Goal: Task Accomplishment & Management: Complete application form

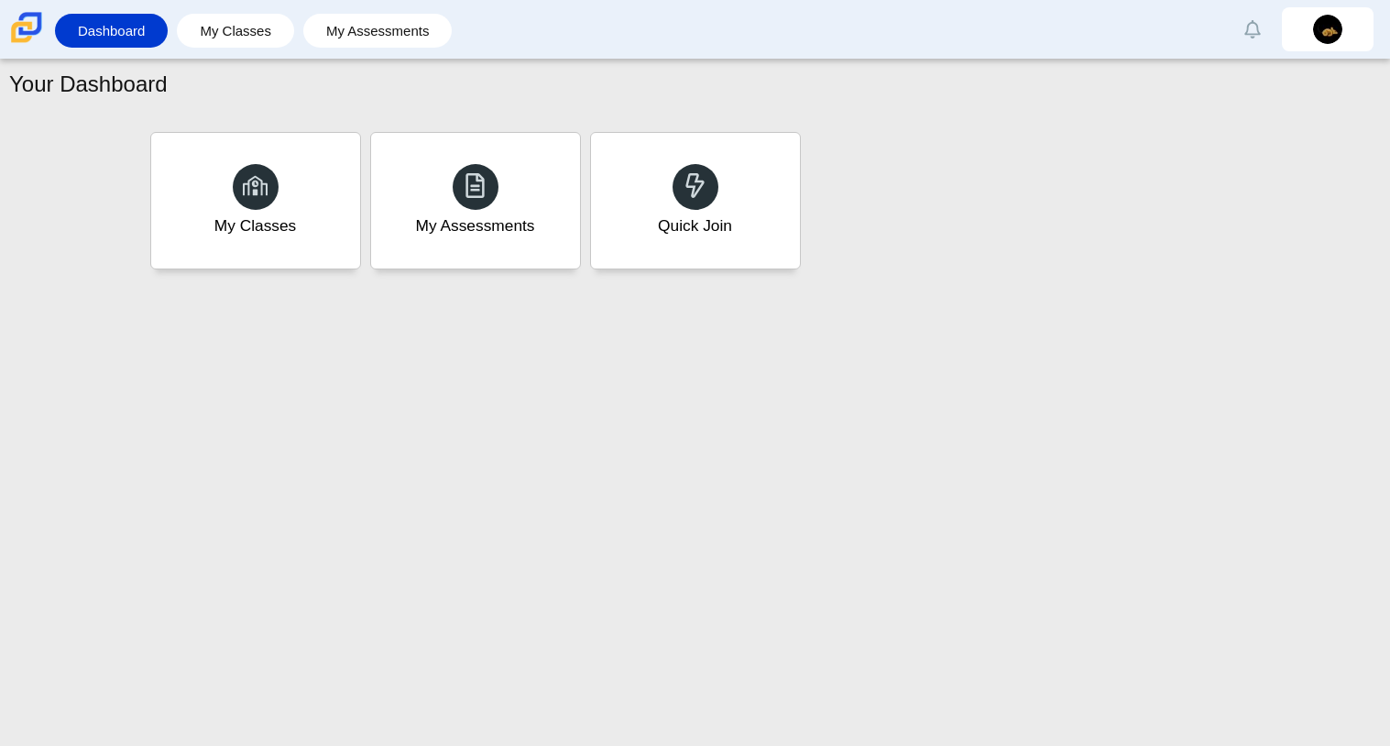
click at [829, 558] on div "Your Dashboard My Classes My Assessments Quick Join" at bounding box center [695, 403] width 1390 height 686
click at [694, 192] on use at bounding box center [694, 185] width 19 height 26
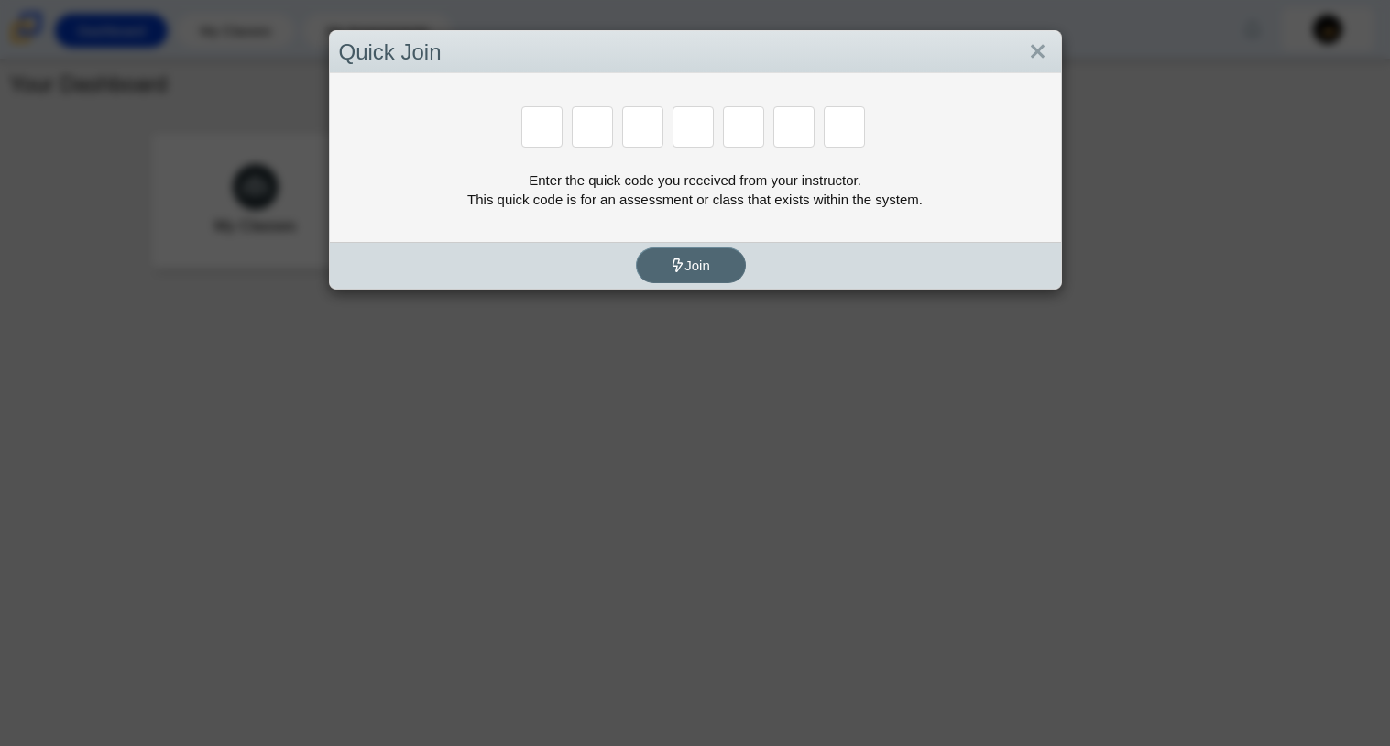
click at [701, 255] on button "Join" at bounding box center [691, 265] width 110 height 36
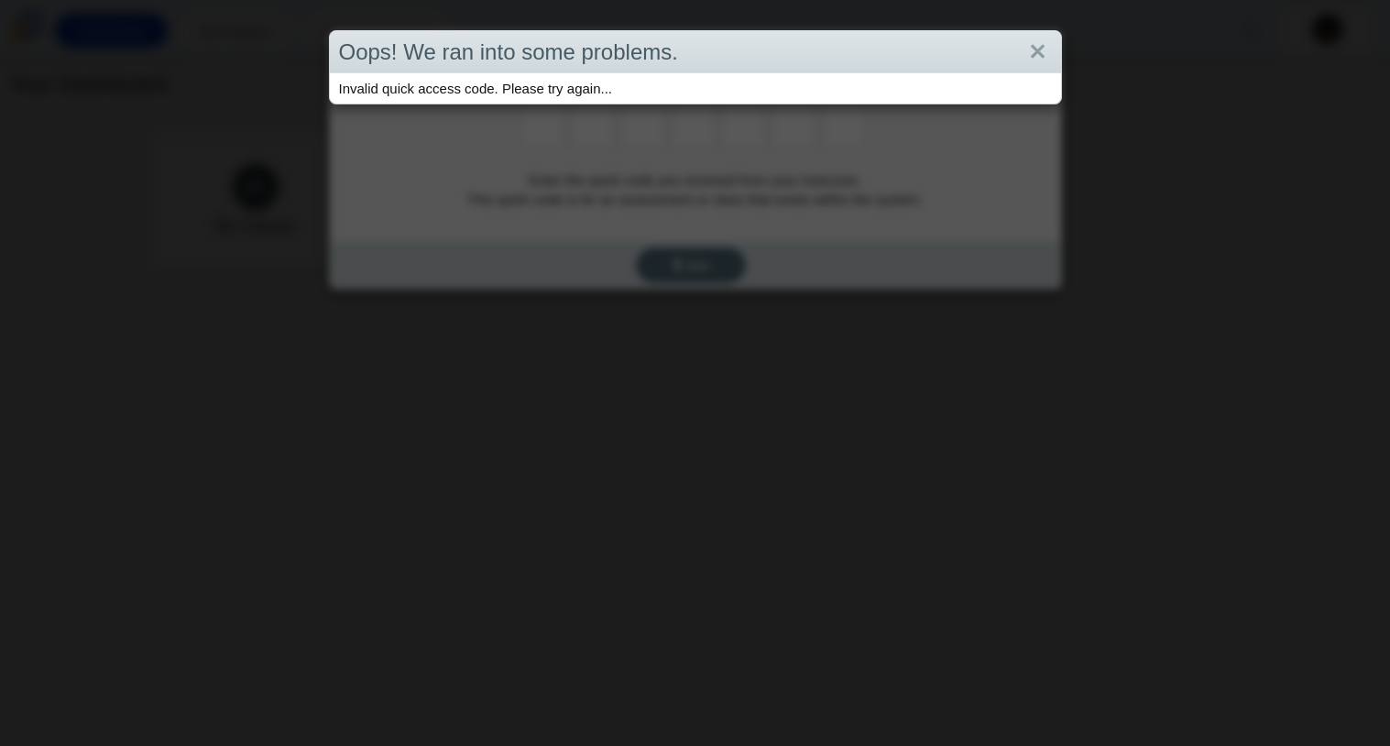
click at [701, 255] on div "Oops! We ran into some problems. Invalid quick access code. Please try again..." at bounding box center [695, 373] width 1390 height 746
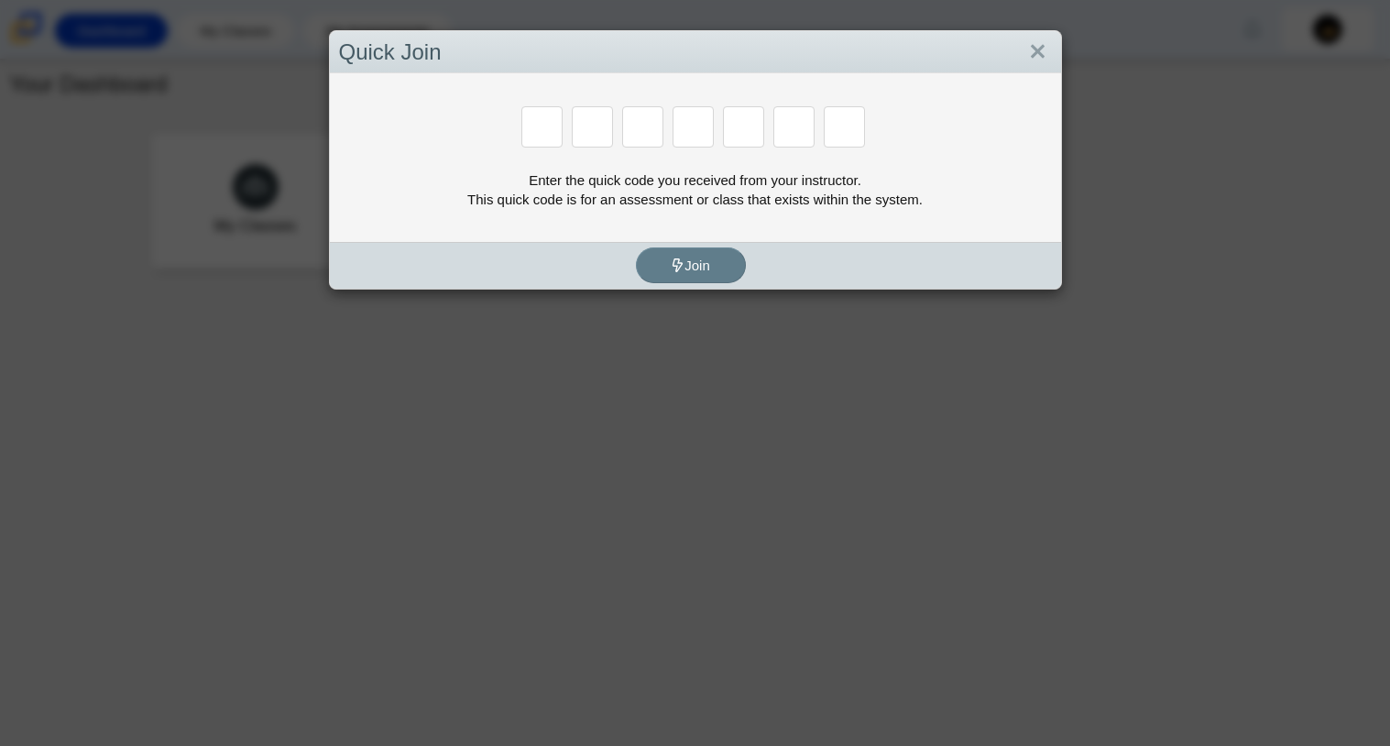
click at [557, 118] on input "Enter Access Code Digit 1" at bounding box center [541, 126] width 41 height 41
type input "m"
type input "7"
type input "e"
type input "3"
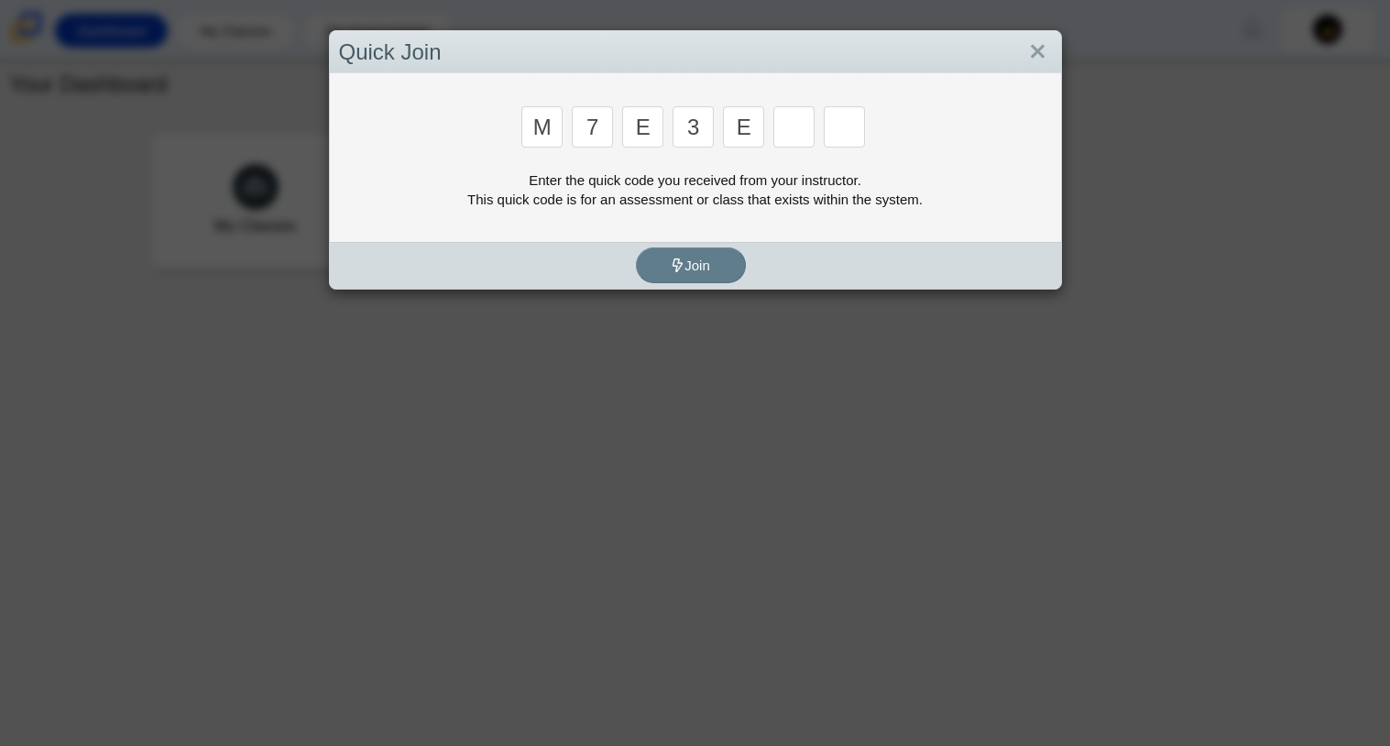
type input "e"
type input "v"
type input "w"
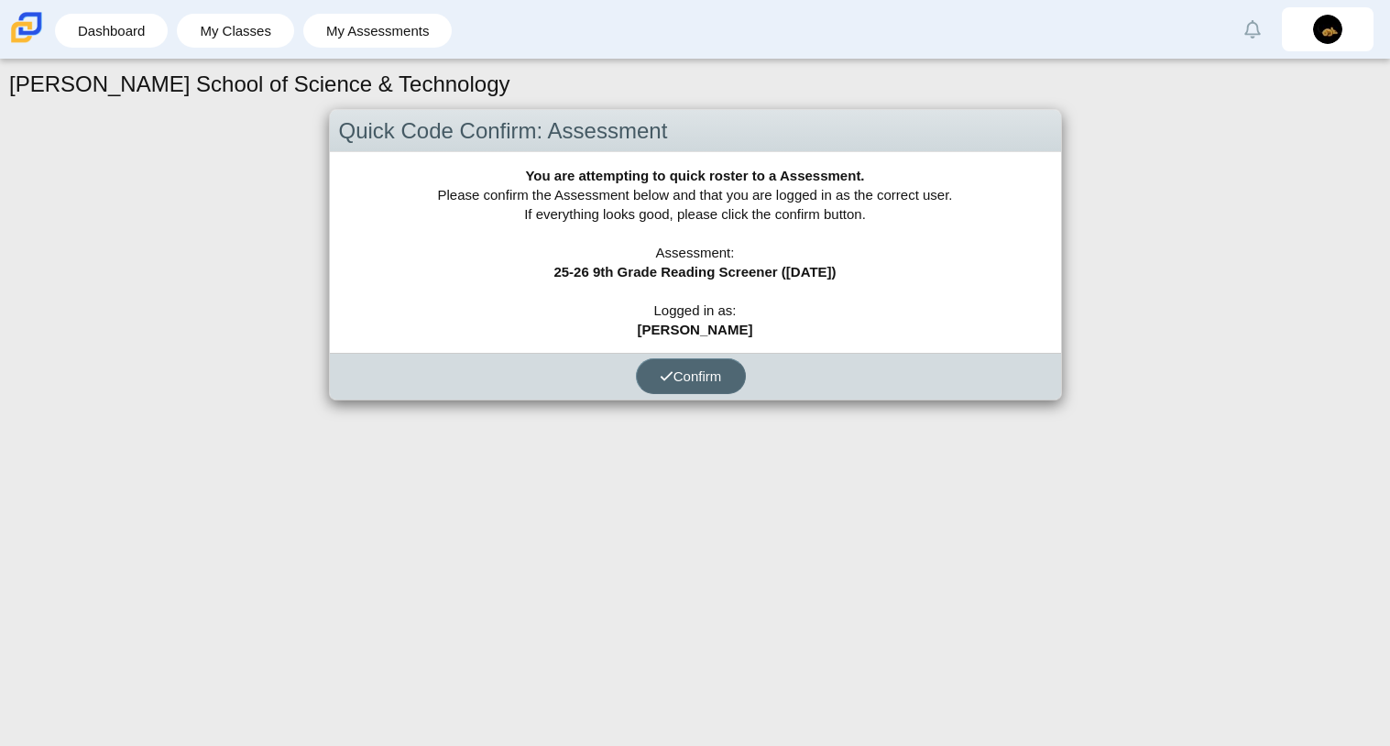
click at [670, 371] on use "submit" at bounding box center [667, 375] width 12 height 9
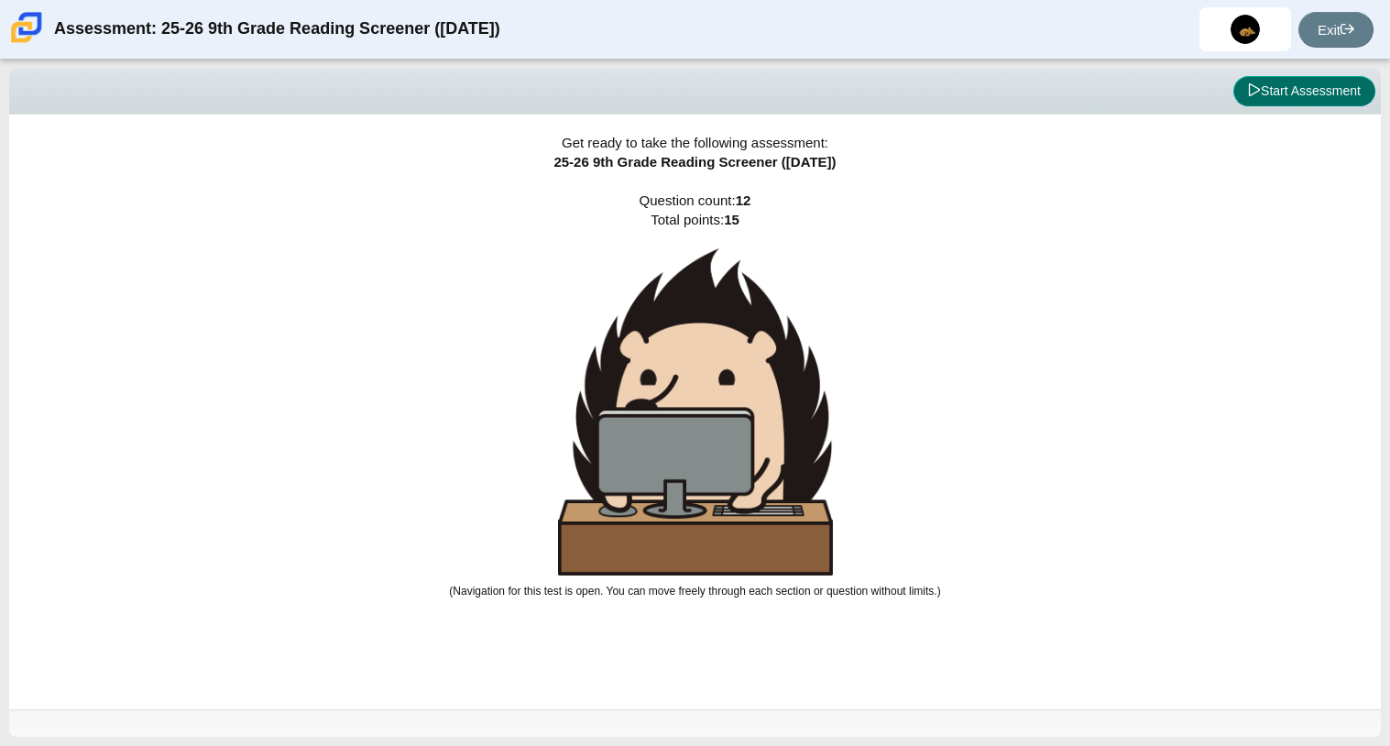
click at [1318, 96] on button "Start Assessment" at bounding box center [1304, 91] width 142 height 31
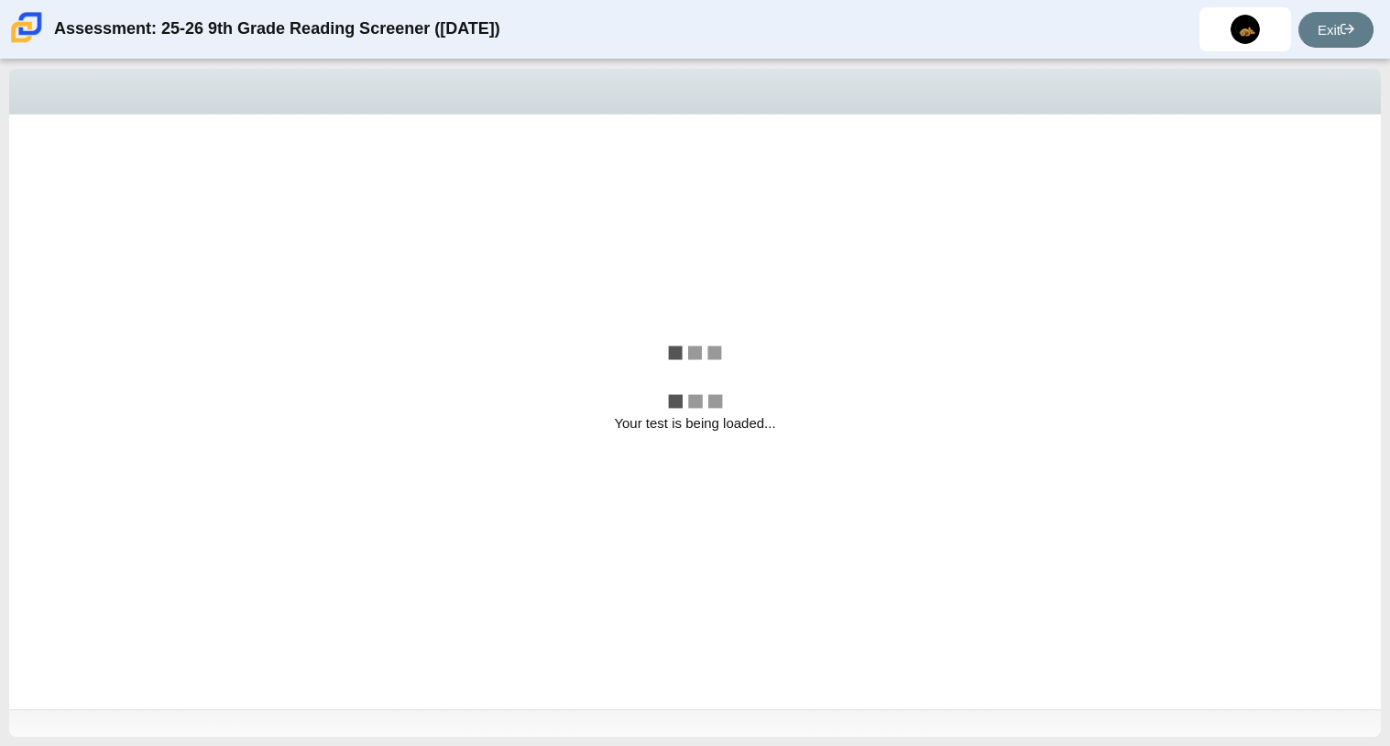
select select "ccc5b315-3c7c-471c-bf90-f22c8299c798"
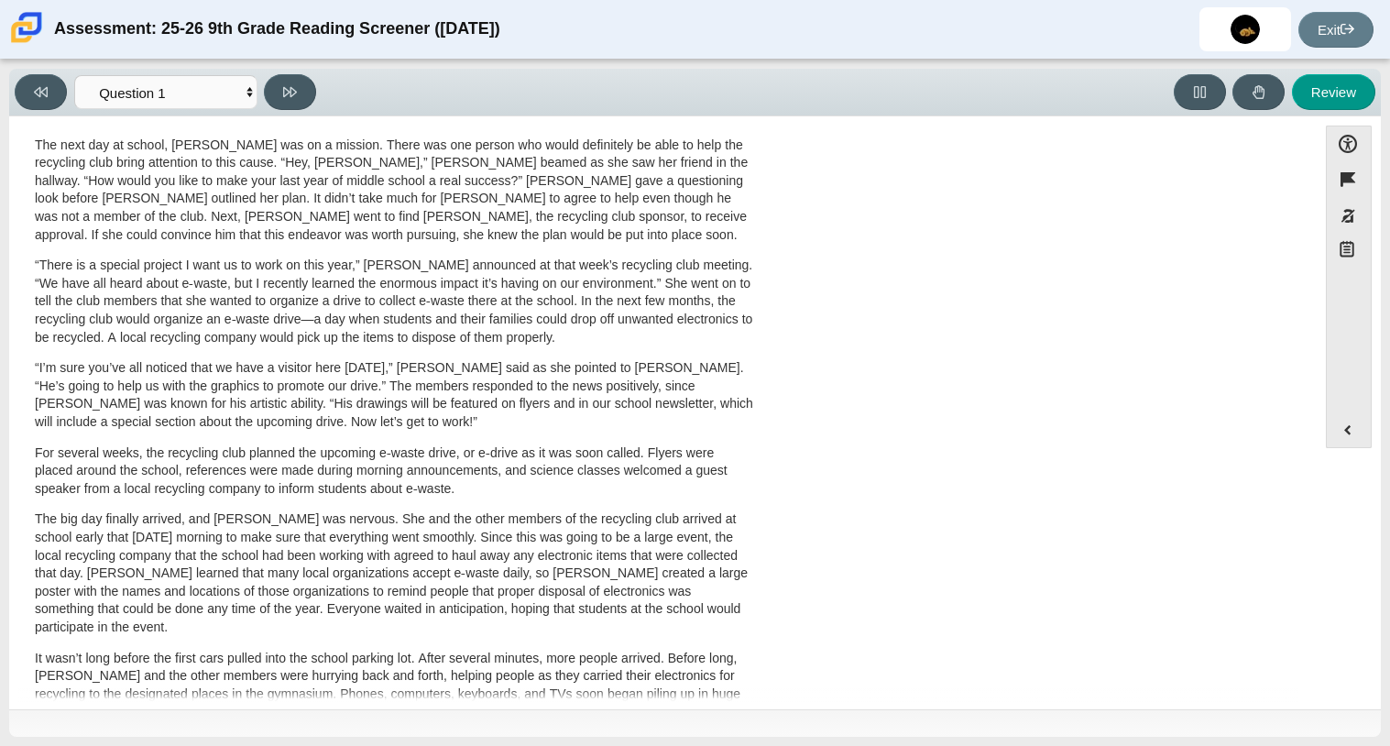
scroll to position [488, 0]
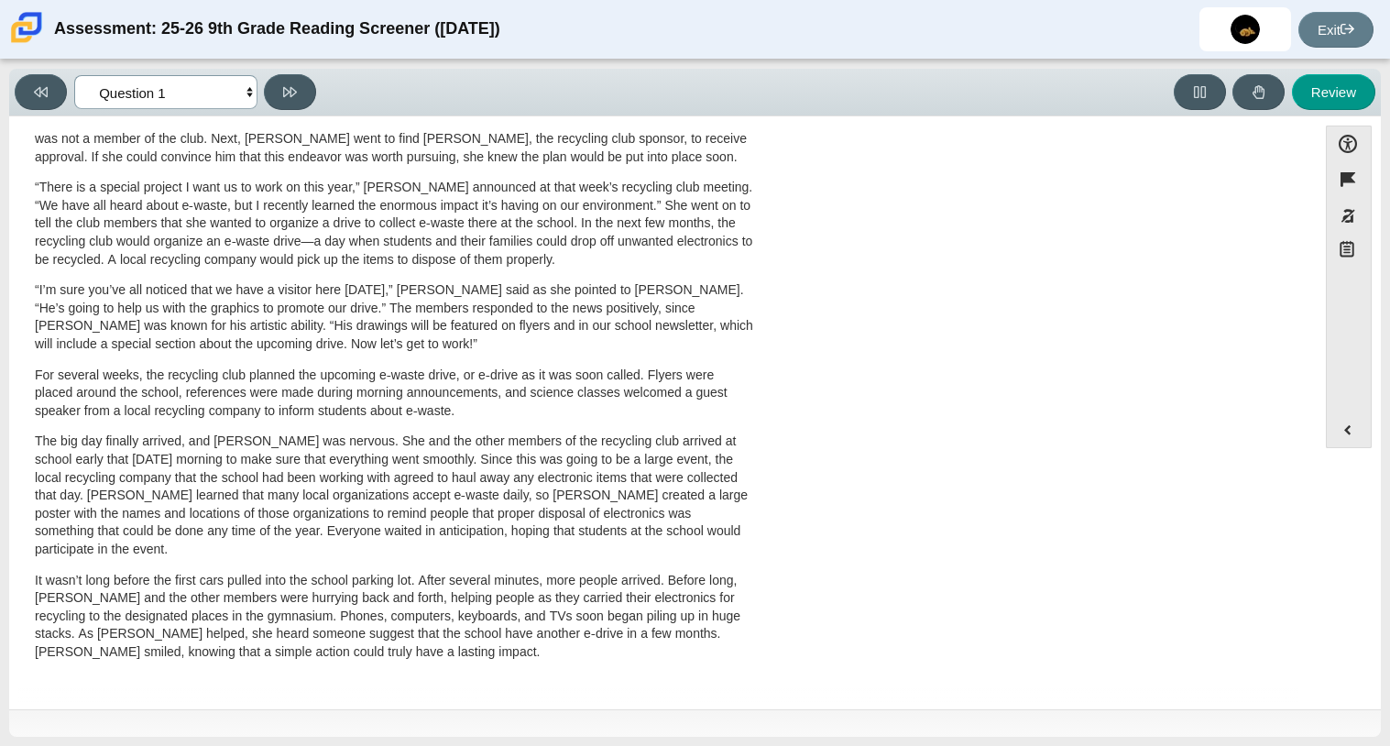
click at [210, 84] on select "Questions Question 1 Question 2 Question 3 Question 4 Question 5 Question 6 Que…" at bounding box center [165, 92] width 183 height 34
click at [387, 331] on p "“I’m sure you’ve all noticed that we have a visitor here today,” Scarlett said …" at bounding box center [394, 316] width 719 height 71
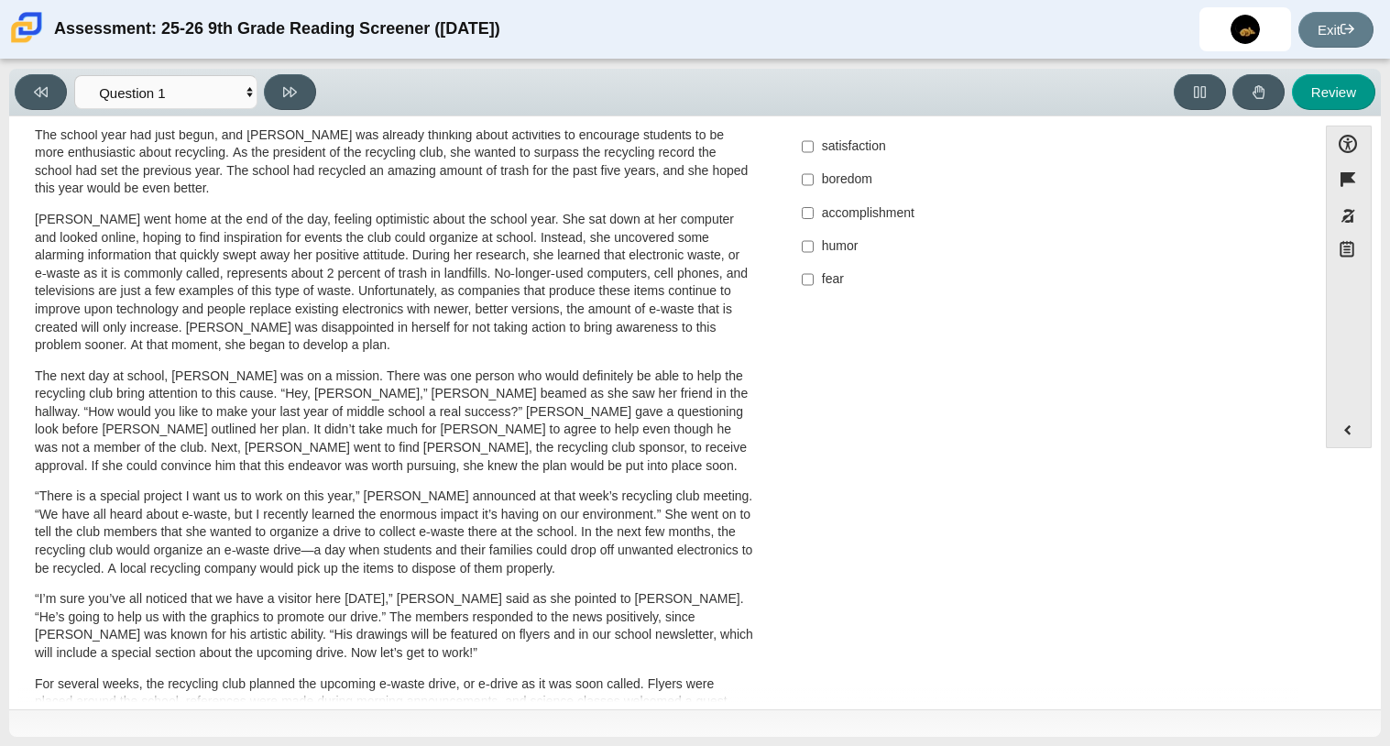
scroll to position [0, 0]
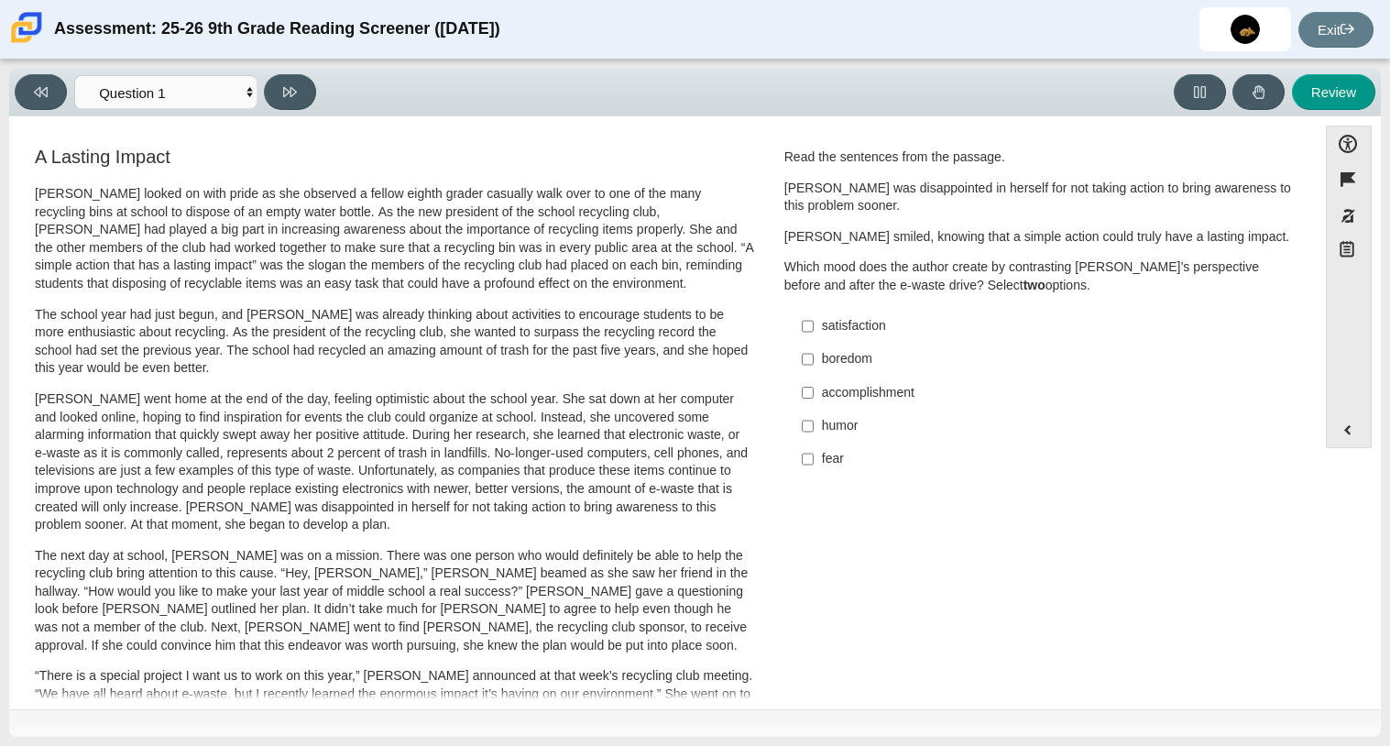
click at [890, 348] on label "boredom boredom" at bounding box center [1040, 359] width 503 height 33
click at [814, 348] on input "boredom boredom" at bounding box center [808, 359] width 12 height 33
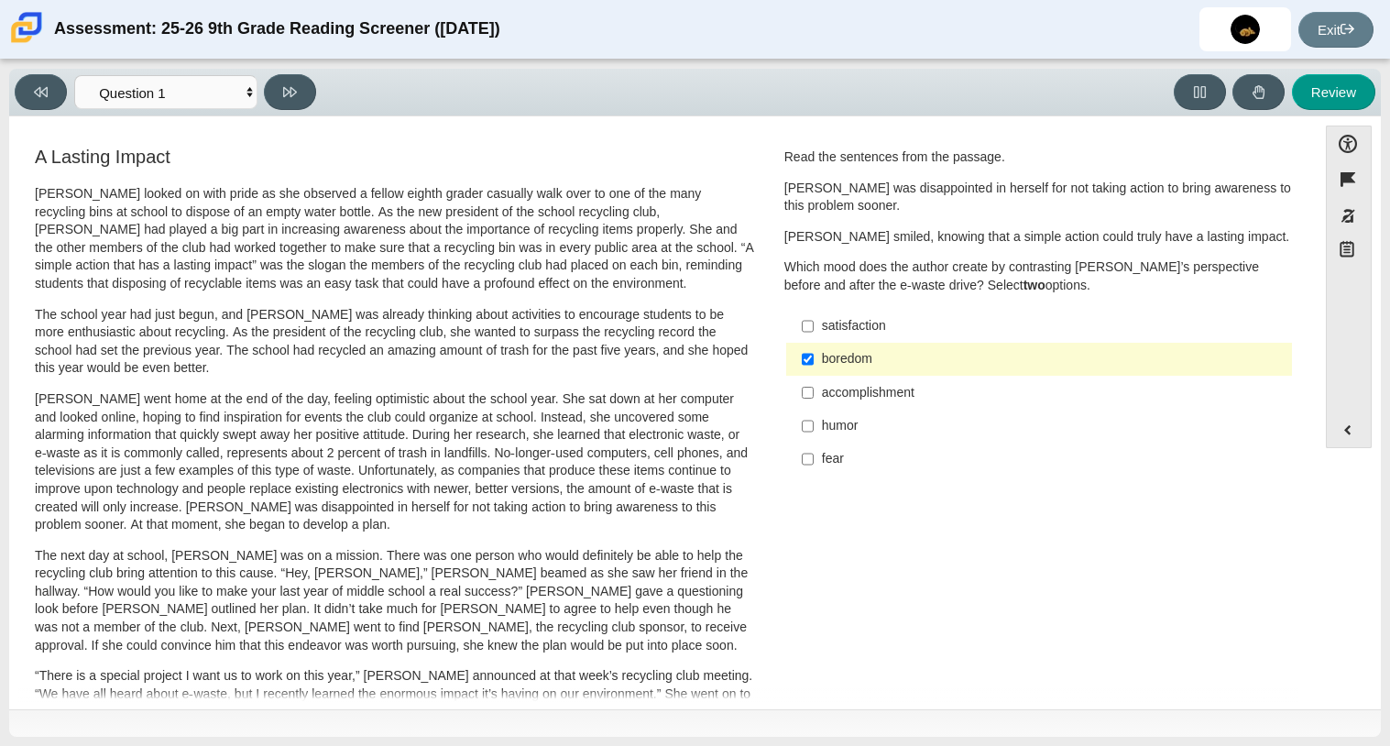
click at [890, 348] on label "boredom boredom" at bounding box center [1040, 359] width 503 height 33
click at [814, 348] on input "boredom boredom" at bounding box center [808, 359] width 12 height 33
checkbox input "false"
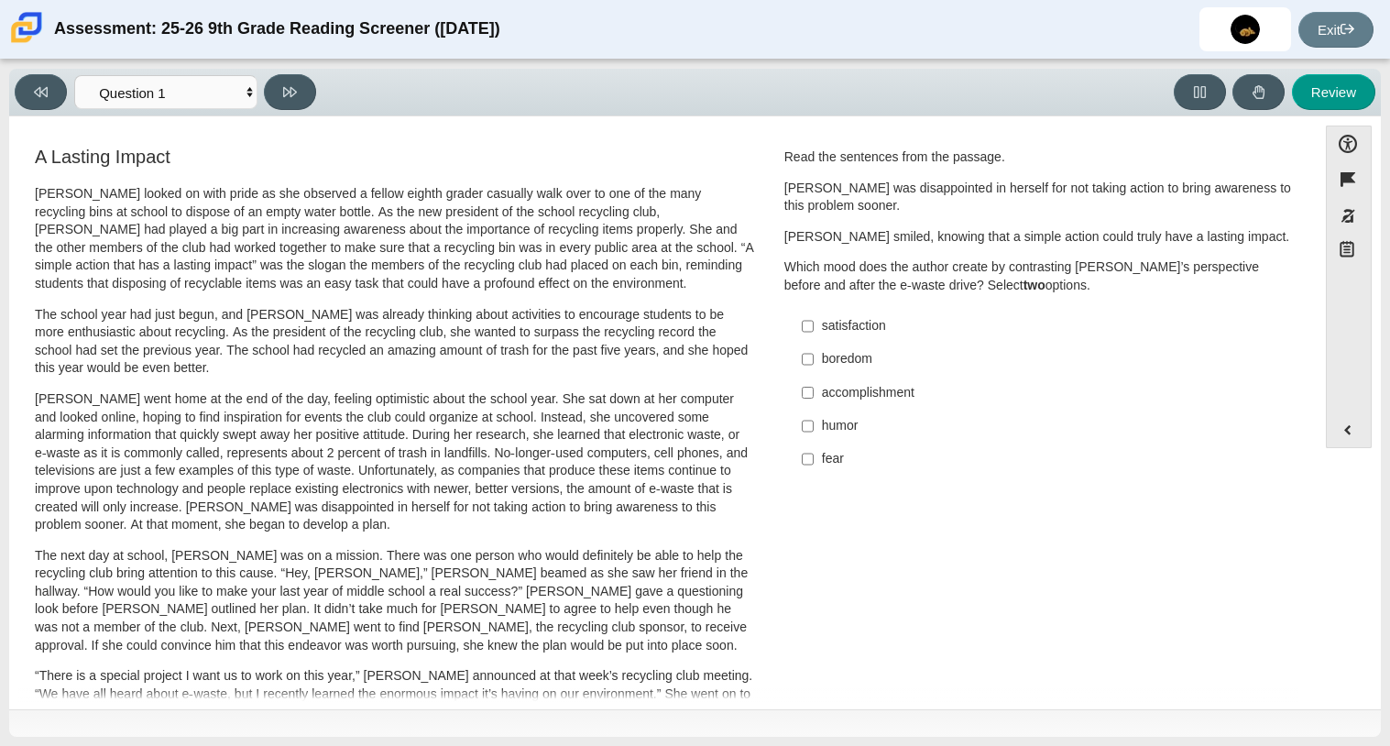
click at [792, 333] on label "satisfaction satisfaction" at bounding box center [1040, 326] width 503 height 33
click at [802, 333] on input "satisfaction satisfaction" at bounding box center [808, 326] width 12 height 33
checkbox input "true"
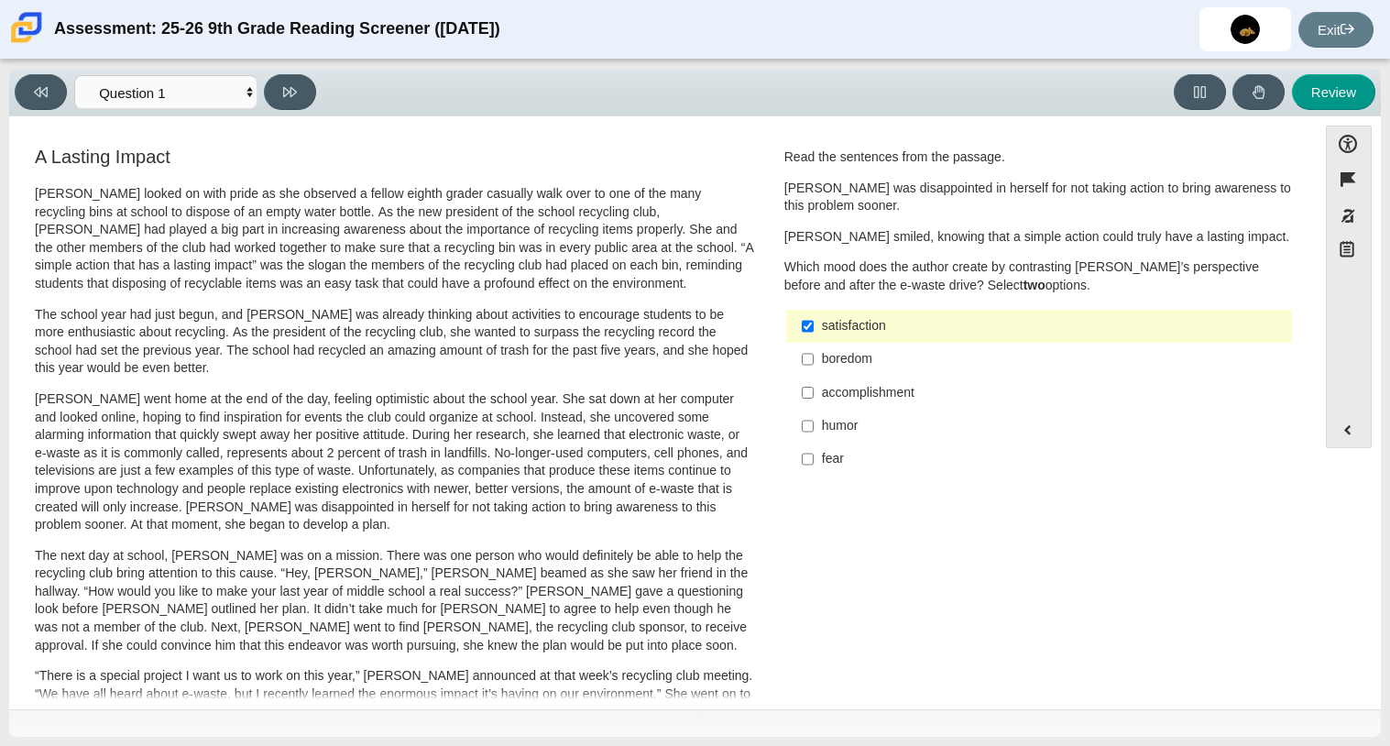
click at [810, 380] on label "accomplishment accomplishment" at bounding box center [1040, 392] width 503 height 33
click at [810, 380] on input "accomplishment accomplishment" at bounding box center [808, 392] width 12 height 33
checkbox input "true"
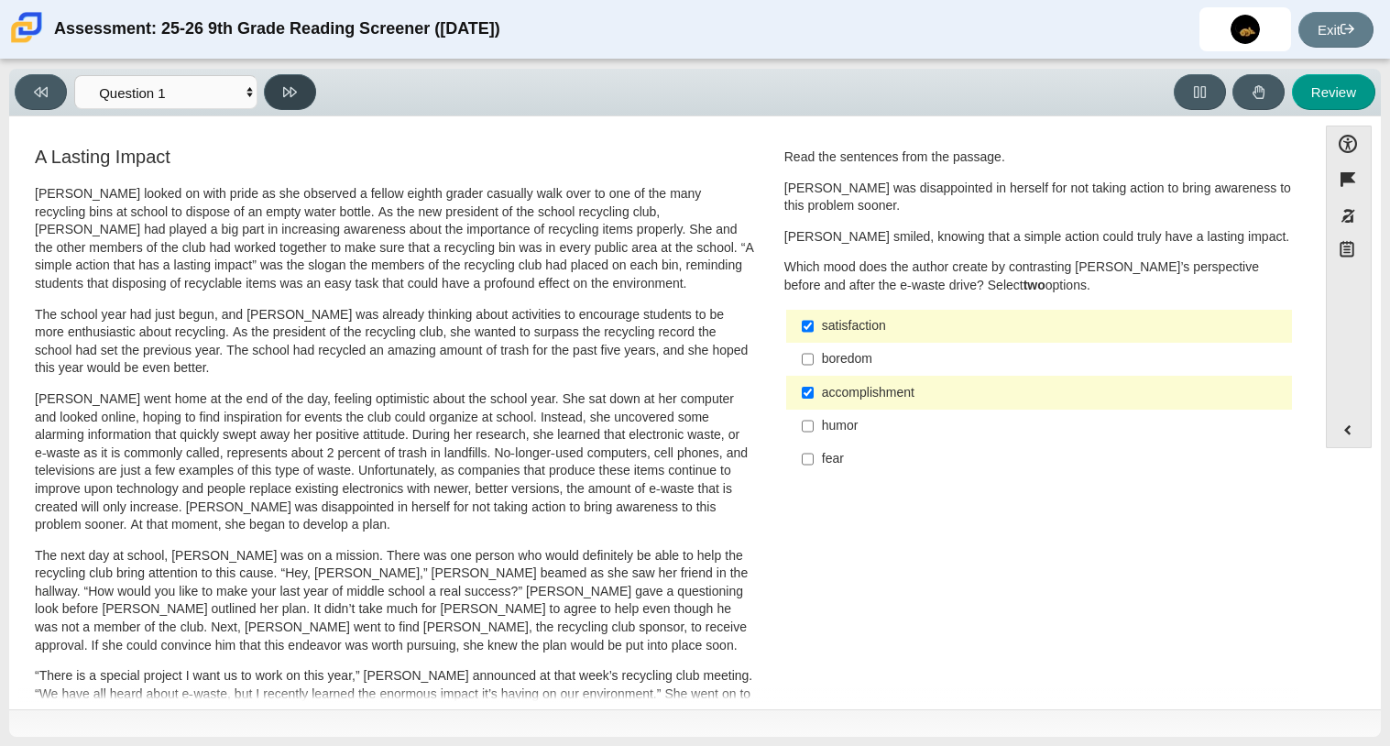
click at [272, 88] on button at bounding box center [290, 92] width 52 height 36
select select "0ff64528-ffd7-428d-b192-babfaadd44e8"
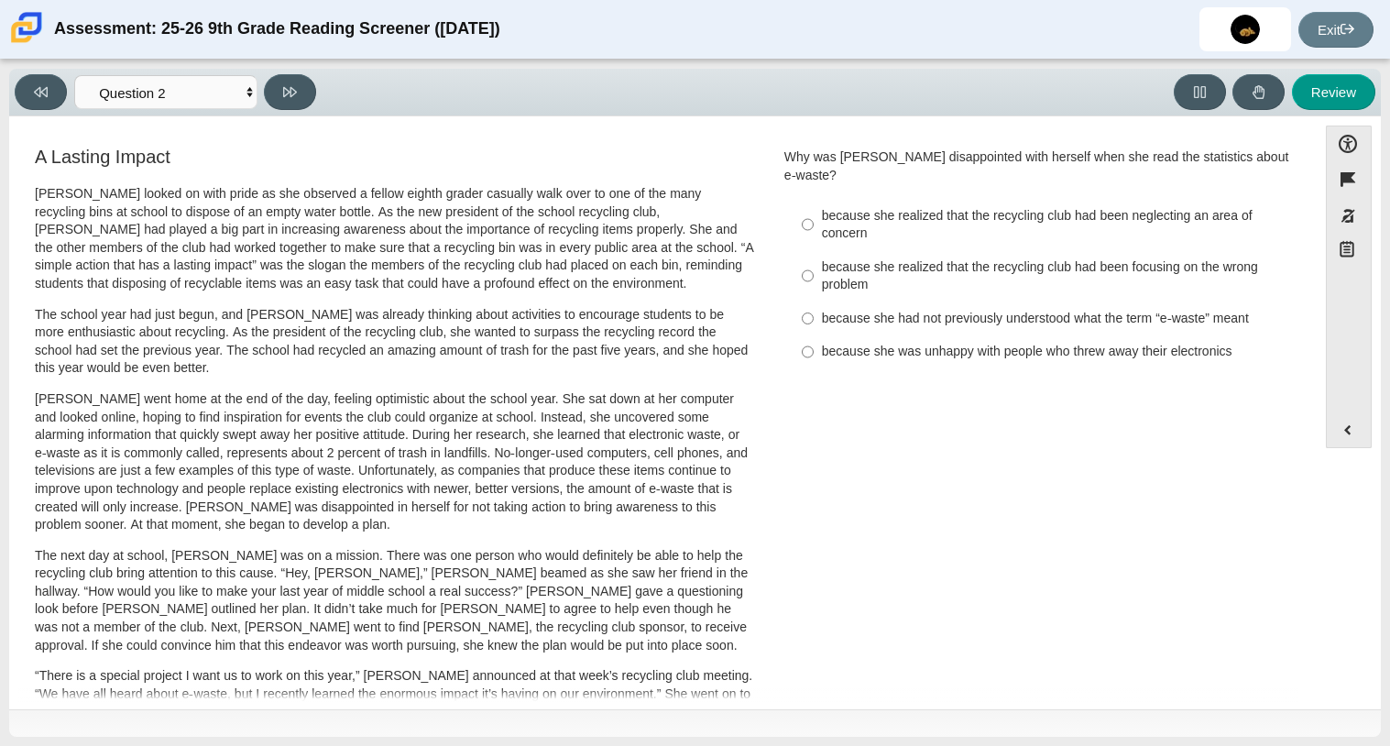
click at [823, 227] on label "because she realized that the recycling club had been neglecting an area of con…" at bounding box center [1040, 224] width 503 height 51
click at [814, 227] on input "because she realized that the recycling club had been neglecting an area of con…" at bounding box center [808, 224] width 12 height 51
radio input "true"
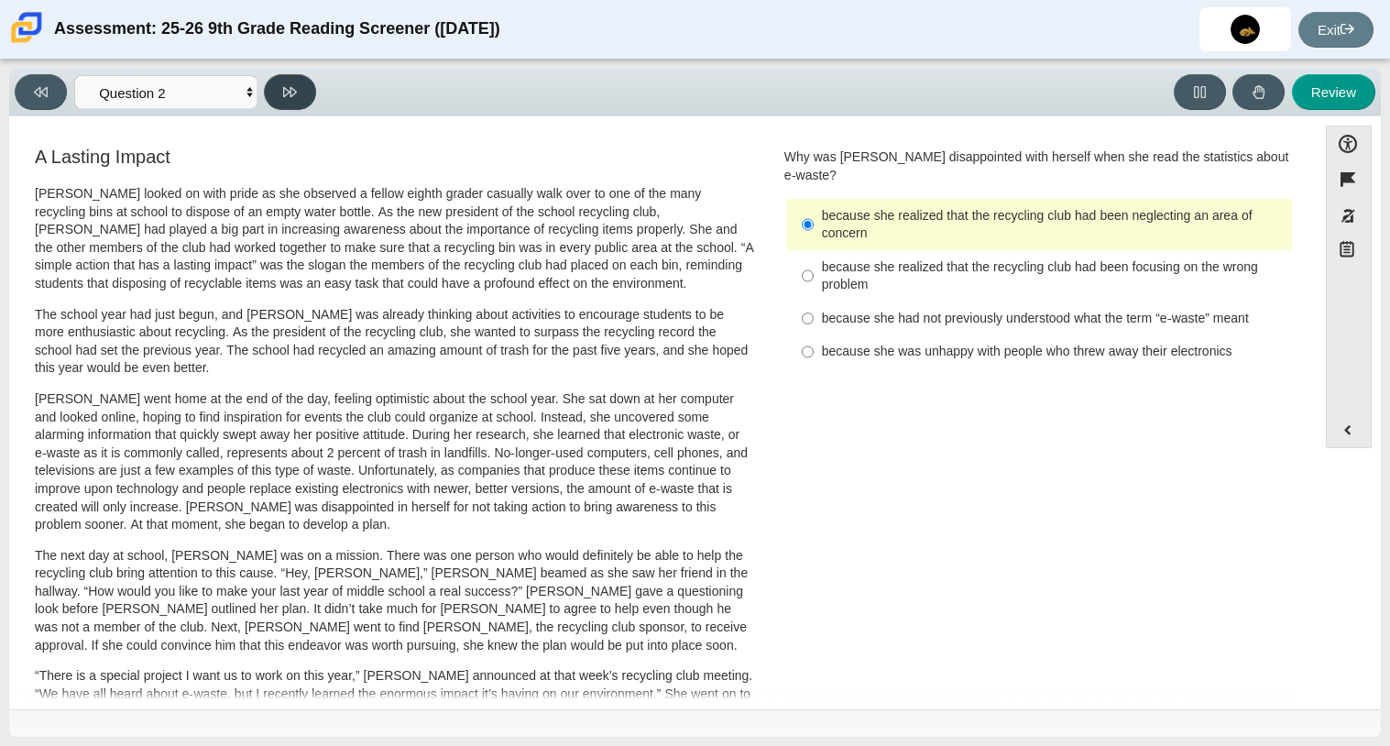
click at [304, 101] on button at bounding box center [290, 92] width 52 height 36
select select "7ce3d843-6974-4858-901c-1ff39630e843"
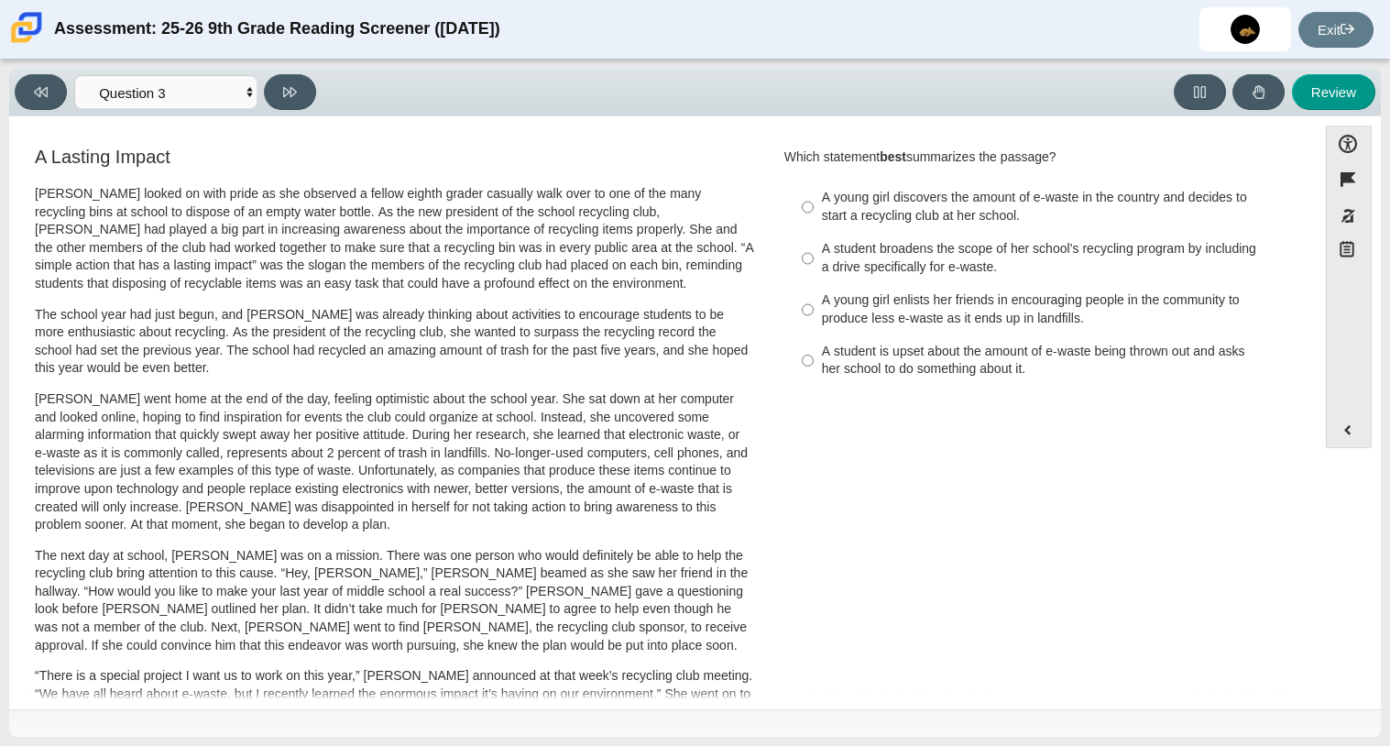
click at [835, 265] on div "A student broadens the scope of her school’s recycling program by including a d…" at bounding box center [1053, 258] width 463 height 36
click at [814, 265] on input "A student broadens the scope of her school’s recycling program by including a d…" at bounding box center [808, 258] width 12 height 51
radio input "true"
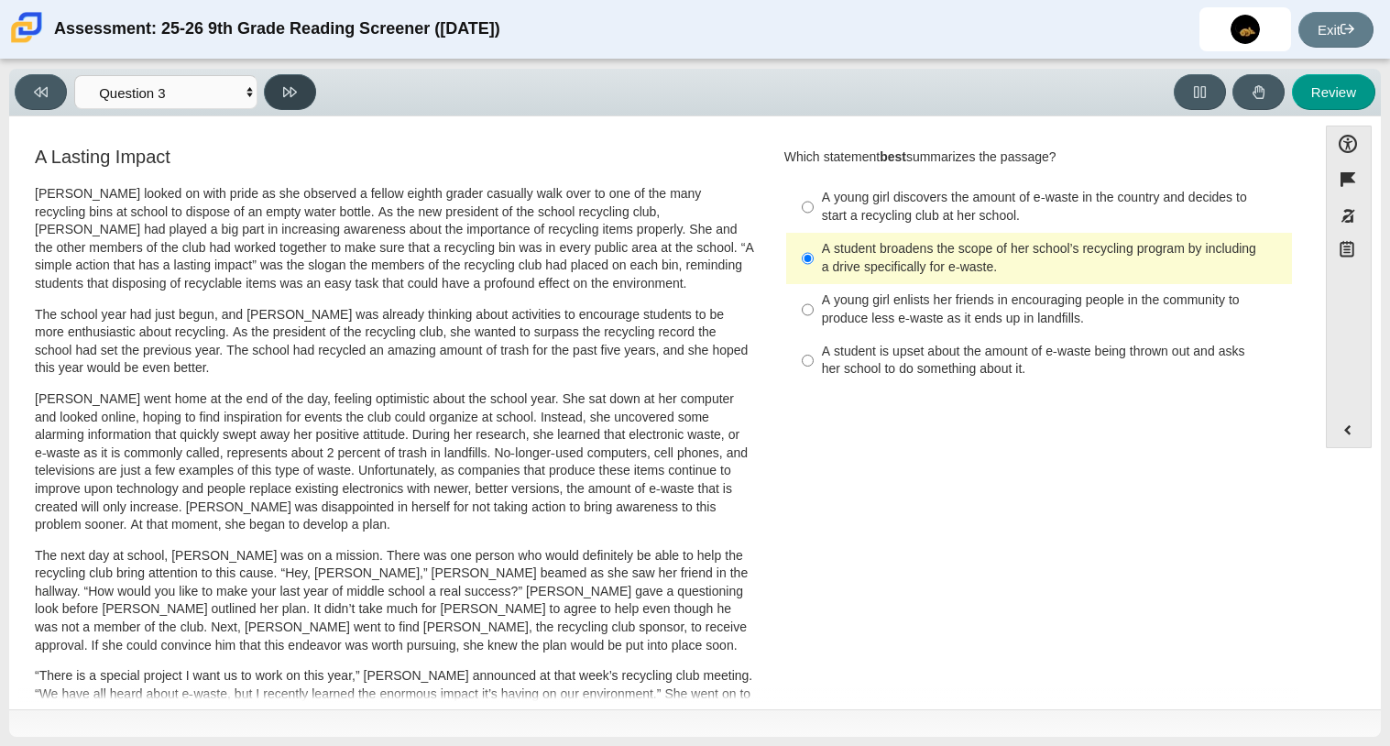
click at [268, 86] on button at bounding box center [290, 92] width 52 height 36
select select "ca9ea0f1-49c5-4bd1-83b0-472c18652b42"
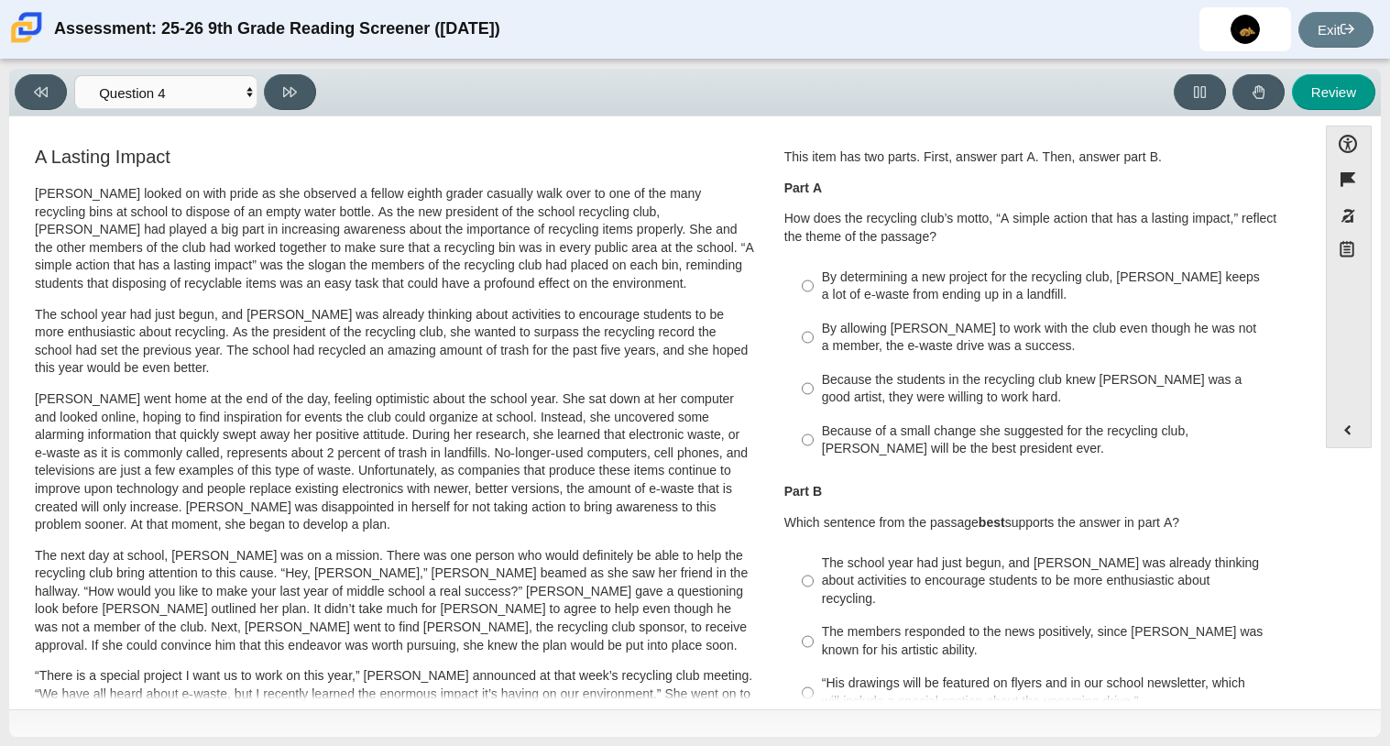
click at [829, 274] on div "By determining a new project for the recycling club, Scarlett keeps a lot of e-…" at bounding box center [1053, 286] width 463 height 36
click at [814, 274] on input "By determining a new project for the recycling club, Scarlett keeps a lot of e-…" at bounding box center [808, 285] width 12 height 51
radio input "true"
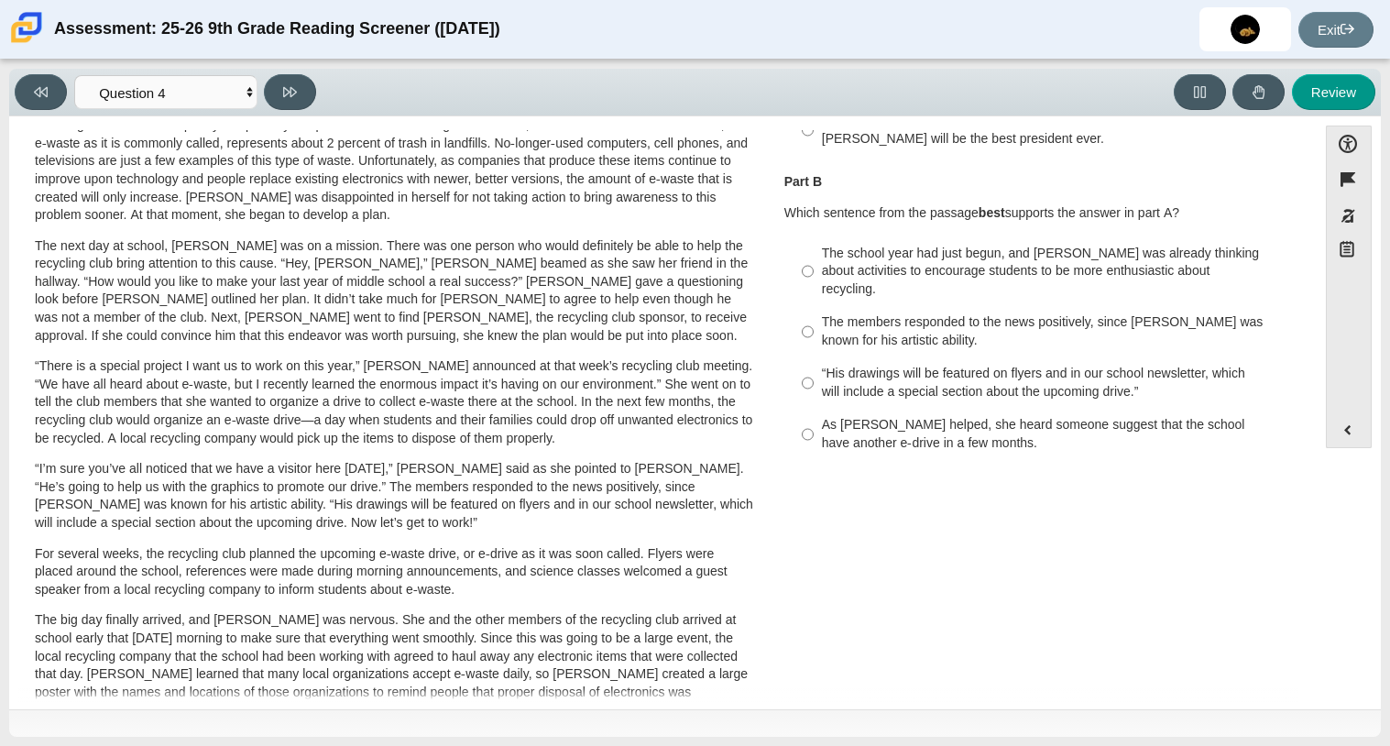
scroll to position [309, 0]
click at [869, 425] on div "As Scarlett helped, she heard someone suggest that the school have another e-dr…" at bounding box center [1053, 435] width 463 height 36
click at [814, 425] on input "As Scarlett helped, she heard someone suggest that the school have another e-dr…" at bounding box center [808, 435] width 12 height 51
radio input "true"
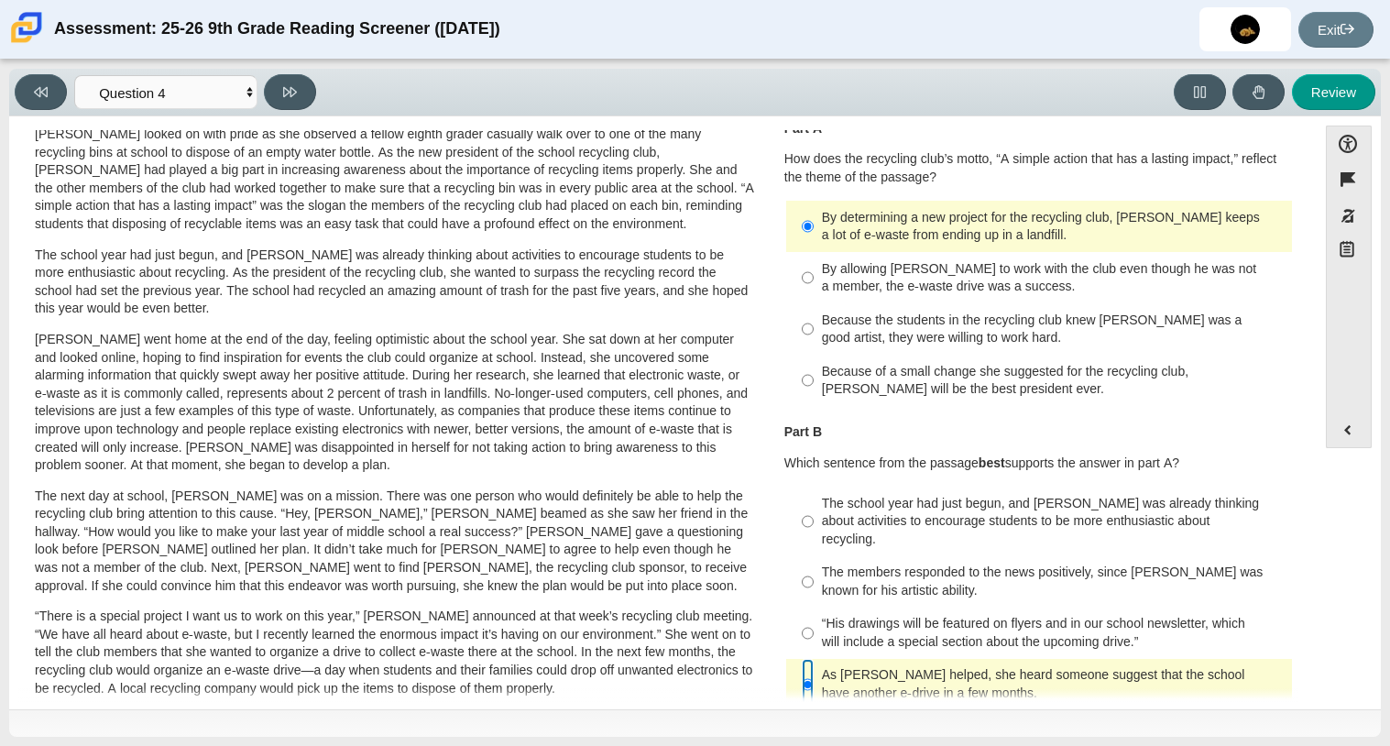
scroll to position [10, 0]
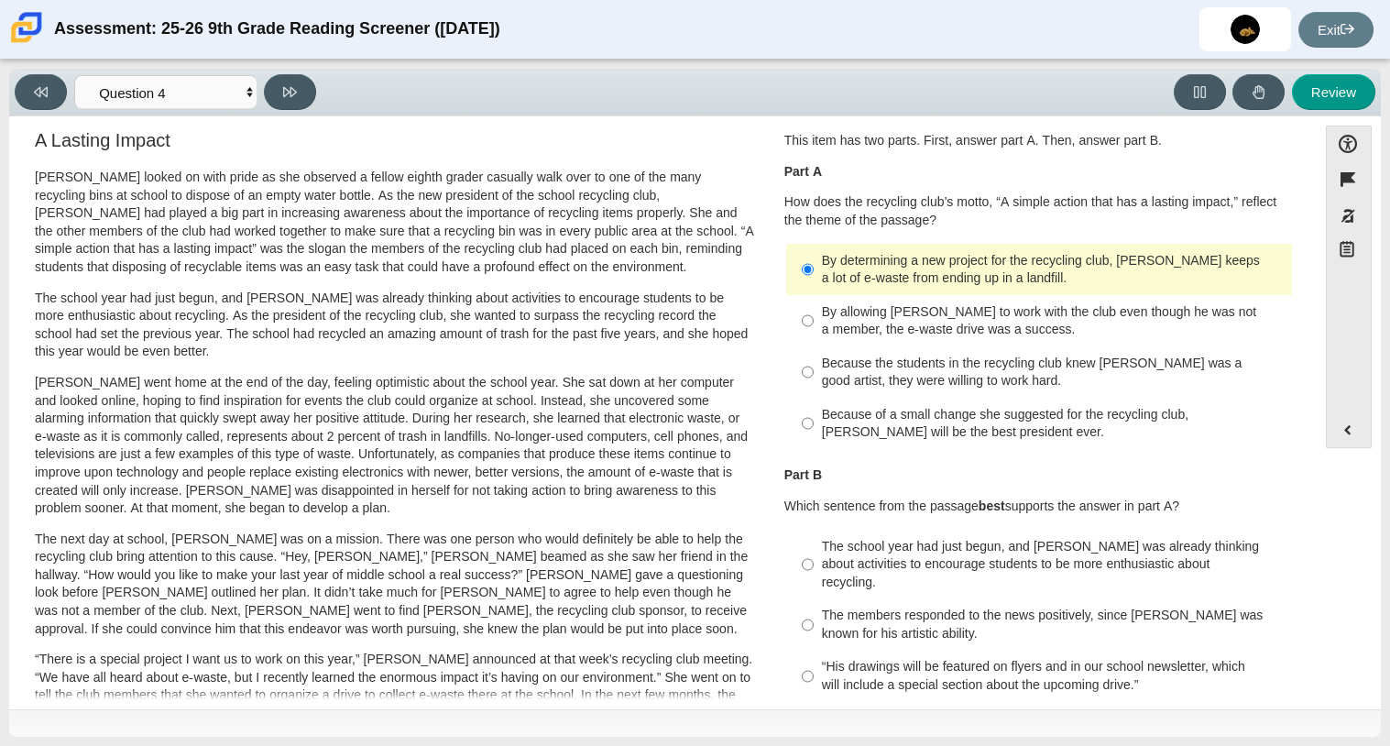
click at [869, 425] on div "Because of a small change she suggested for the recycling club, Scarlett will b…" at bounding box center [1053, 424] width 463 height 36
click at [814, 425] on input "Because of a small change she suggested for the recycling club, Scarlett will b…" at bounding box center [808, 424] width 12 height 51
radio input "true"
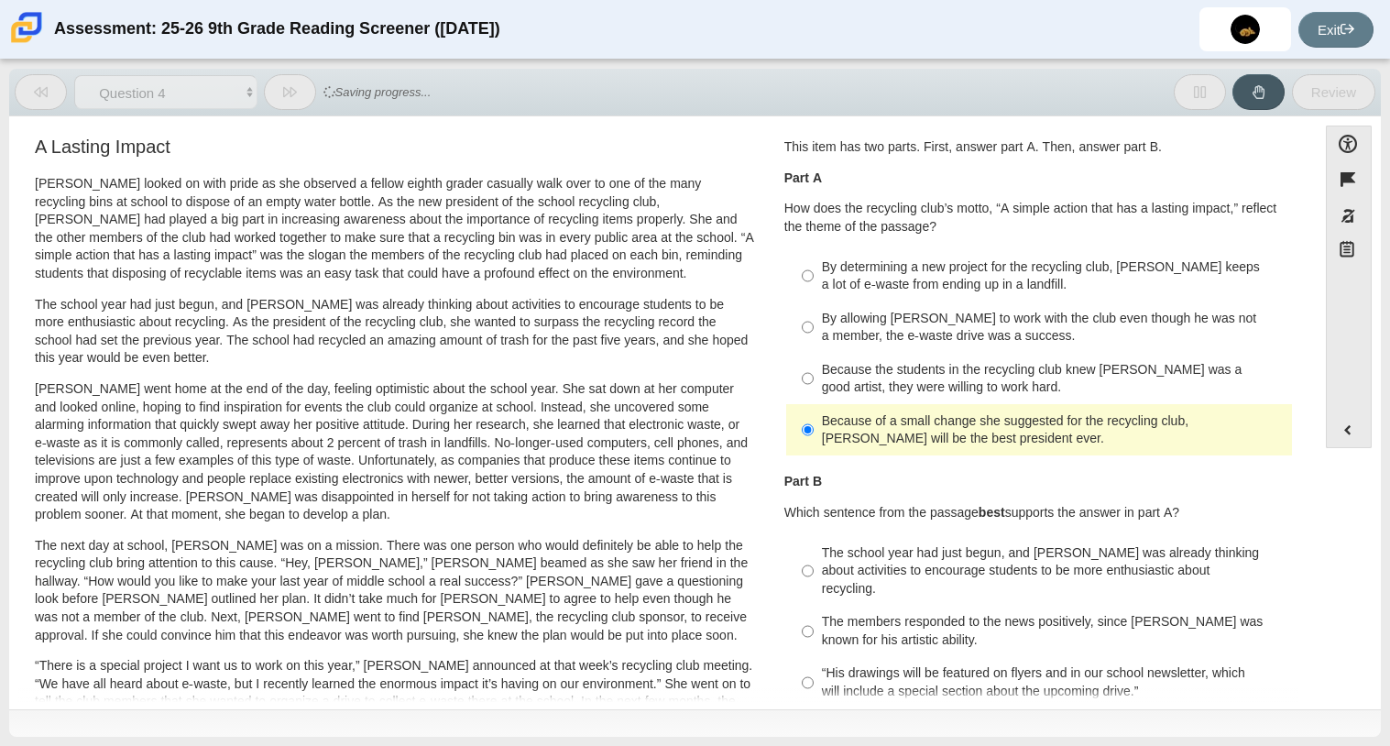
click at [941, 278] on div "By determining a new project for the recycling club, Scarlett keeps a lot of e-…" at bounding box center [1053, 276] width 463 height 36
click at [814, 278] on input "By determining a new project for the recycling club, Scarlett keeps a lot of e-…" at bounding box center [808, 275] width 12 height 51
radio input "true"
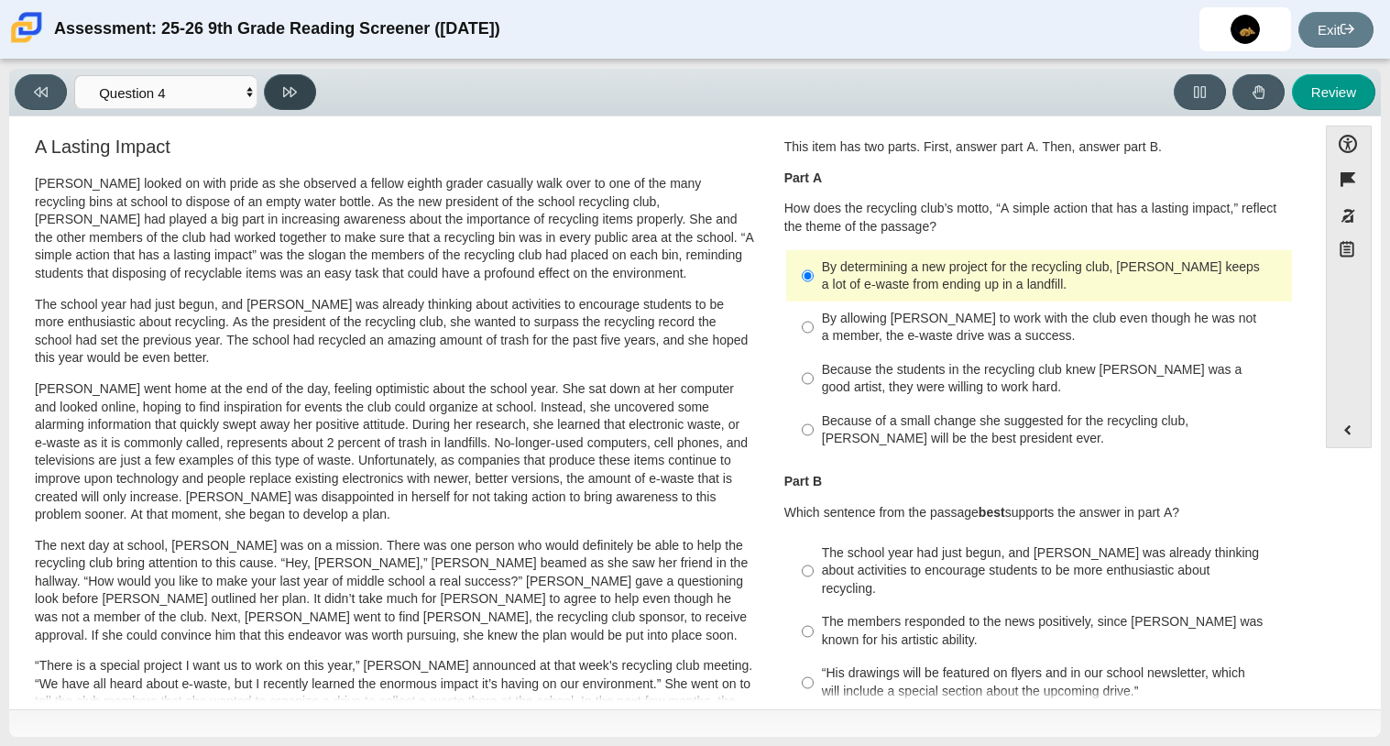
click at [274, 103] on button at bounding box center [290, 92] width 52 height 36
select select "e41f1a79-e29f-4095-8030-a53364015bed"
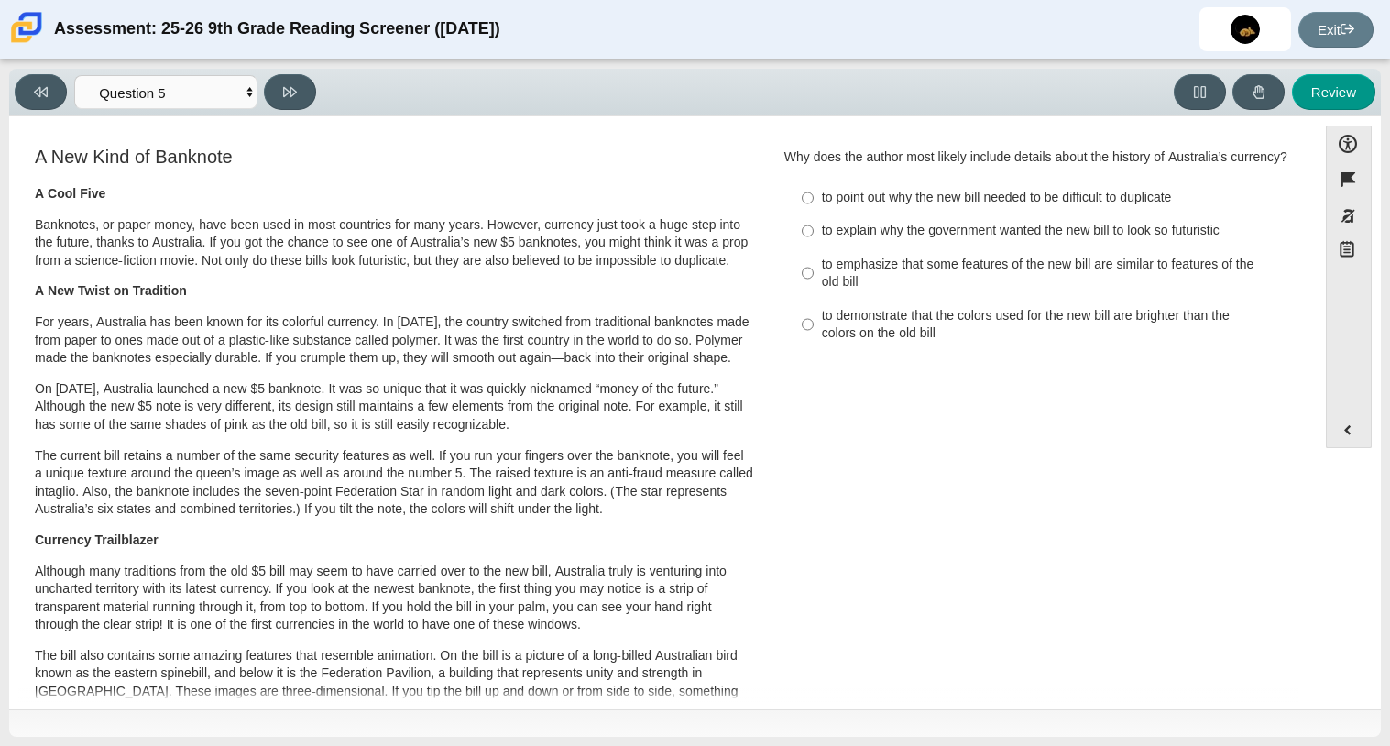
click at [1154, 240] on div "to explain why the government wanted the new bill to look so futuristic" at bounding box center [1053, 231] width 463 height 18
click at [814, 247] on input "to explain why the government wanted the new bill to look so futuristic to expl…" at bounding box center [808, 230] width 12 height 33
radio input "true"
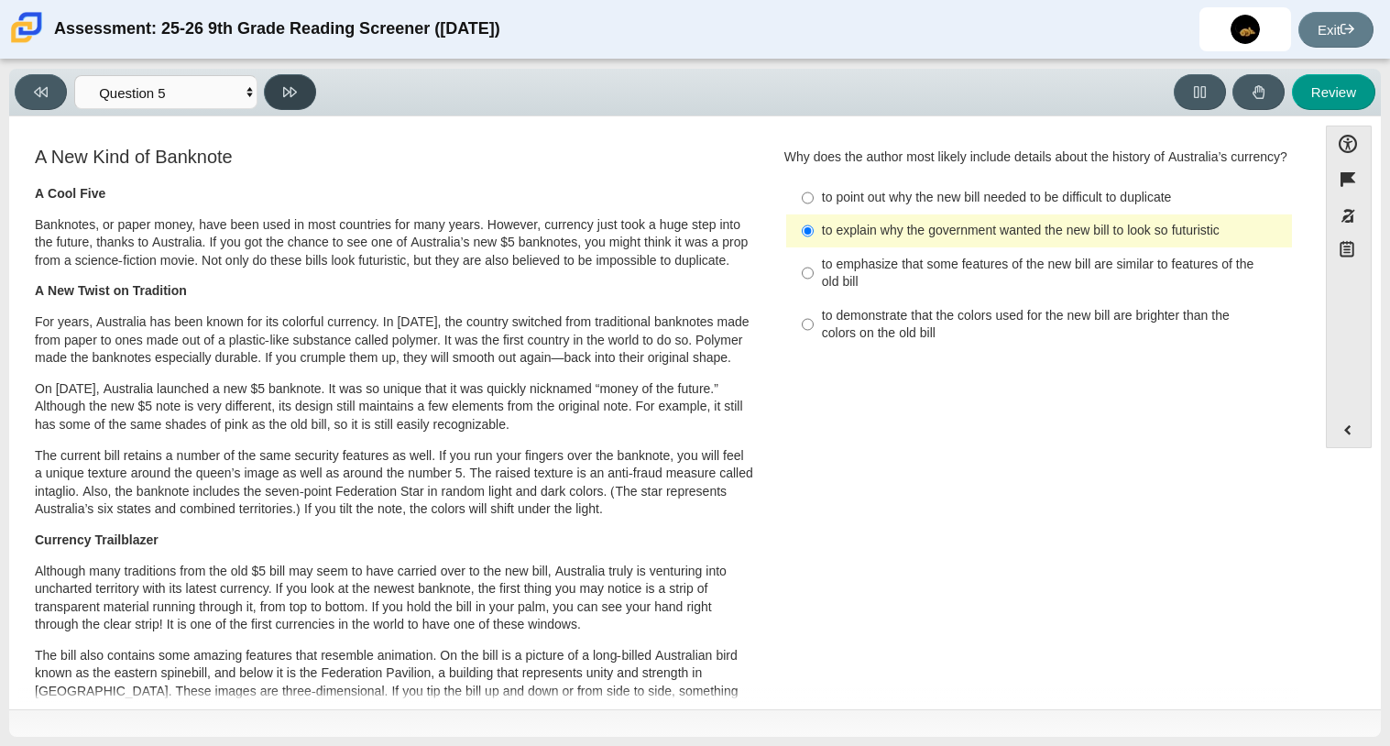
click at [280, 84] on button at bounding box center [290, 92] width 52 height 36
select select "69146e31-7b3d-4a3e-9ce6-f30c24342ae0"
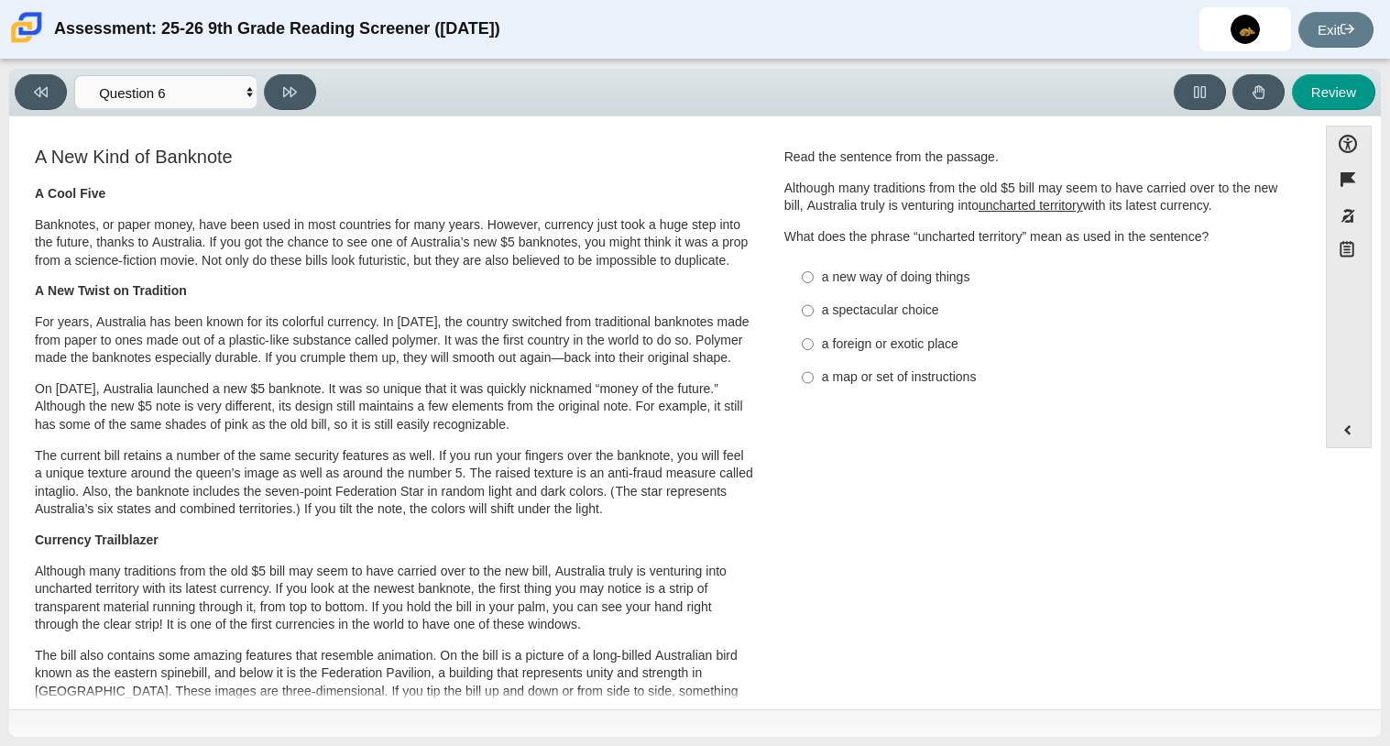
click at [828, 352] on div "a foreign or exotic place" at bounding box center [1053, 344] width 463 height 18
click at [814, 352] on input "a foreign or exotic place a foreign or exotic place" at bounding box center [808, 343] width 12 height 33
radio input "true"
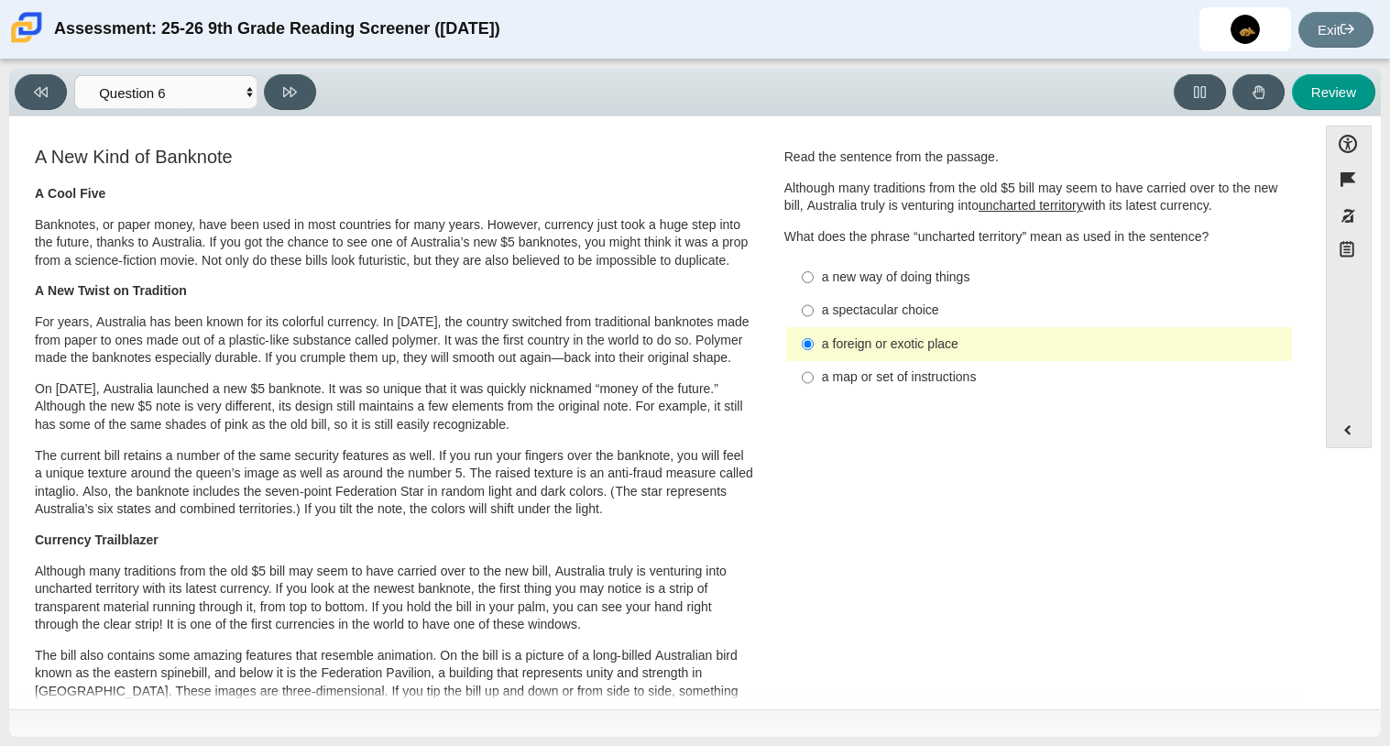
click at [270, 113] on div "Viewing Question 6 of 12 in Pacing Mode Questions Question 1 Question 2 Questio…" at bounding box center [694, 93] width 1371 height 48
click at [271, 112] on div "Viewing Question 6 of 12 in Pacing Mode Questions Question 1 Question 2 Questio…" at bounding box center [694, 93] width 1371 height 48
click at [278, 101] on button at bounding box center [290, 92] width 52 height 36
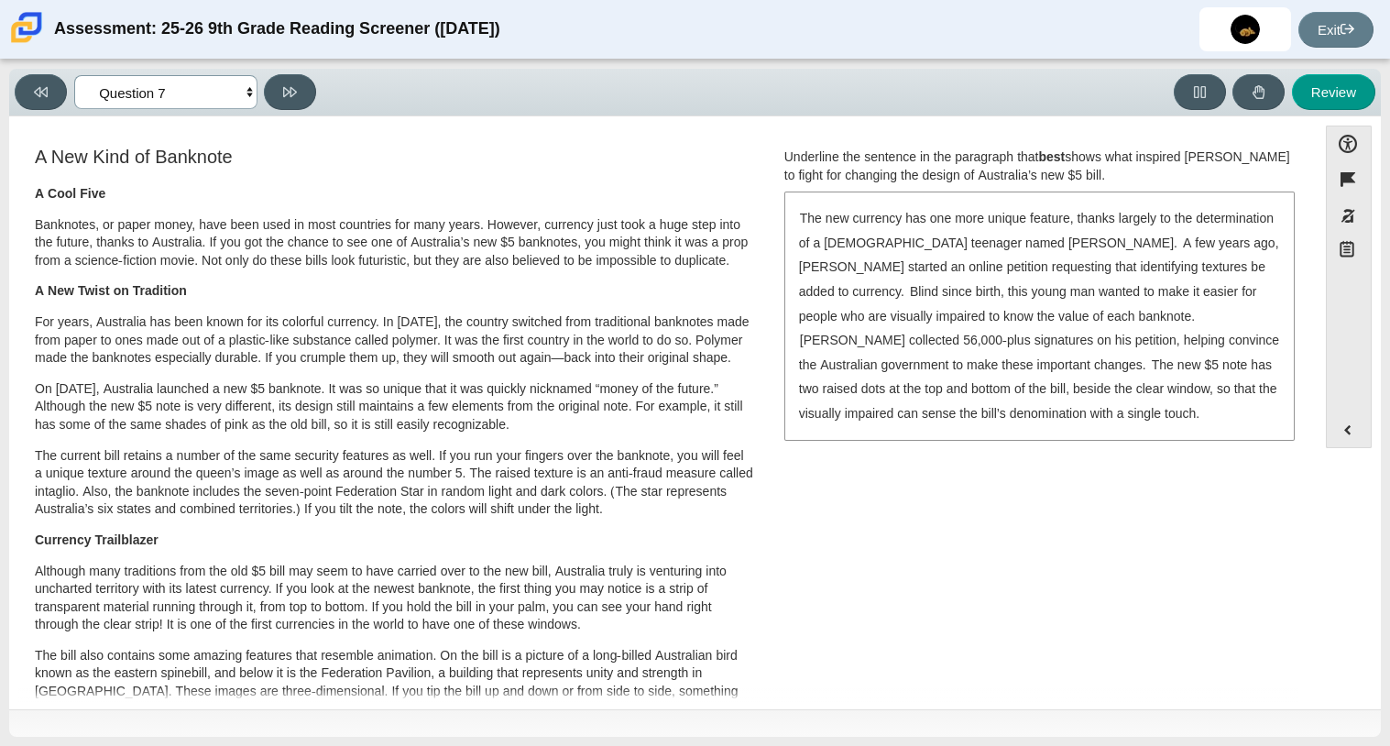
click at [222, 93] on select "Questions Question 1 Question 2 Question 3 Question 4 Question 5 Question 6 Que…" at bounding box center [165, 92] width 183 height 34
click at [218, 96] on select "Questions Question 1 Question 2 Question 3 Question 4 Question 5 Question 6 Que…" at bounding box center [165, 92] width 183 height 34
click at [222, 93] on select "Questions Question 1 Question 2 Question 3 Question 4 Question 5 Question 6 Que…" at bounding box center [165, 92] width 183 height 34
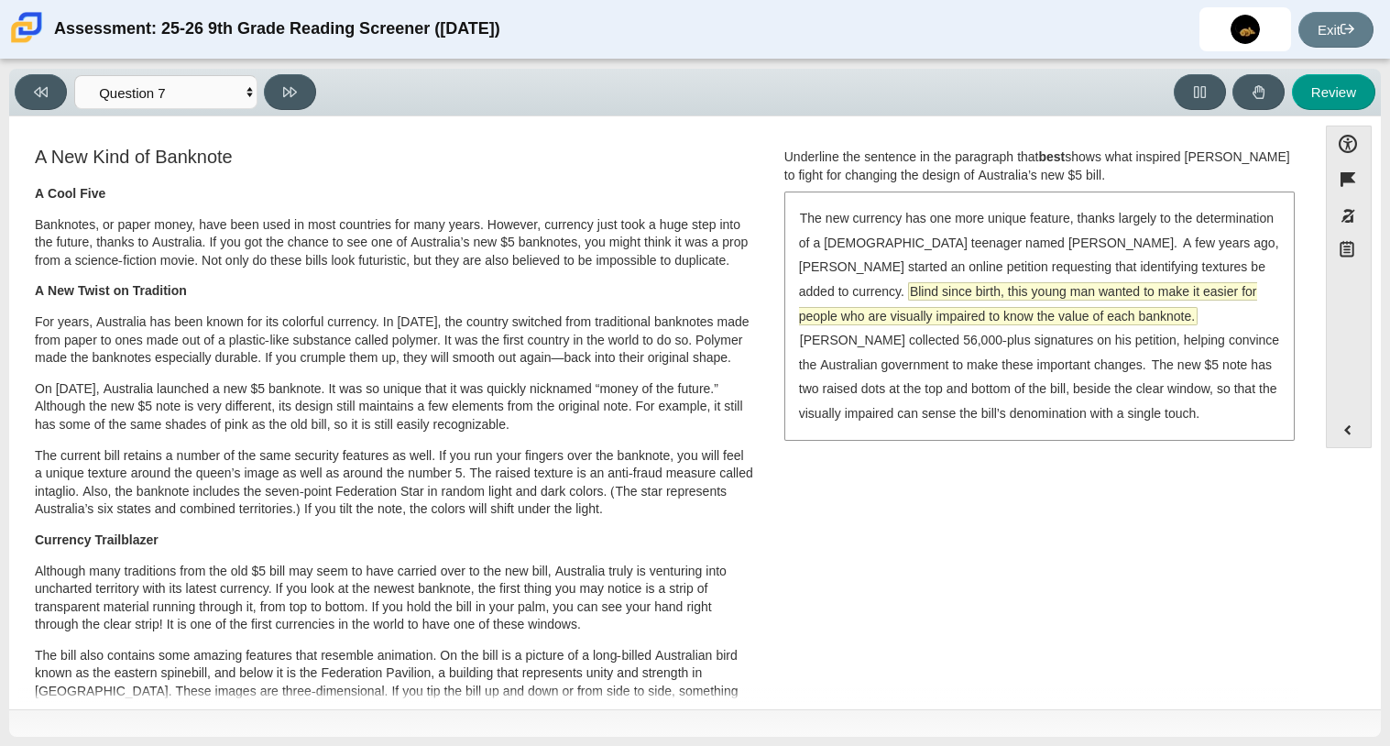
click at [896, 297] on span "Blind since birth, this young man wanted to make it easier for people who are v…" at bounding box center [1028, 303] width 458 height 41
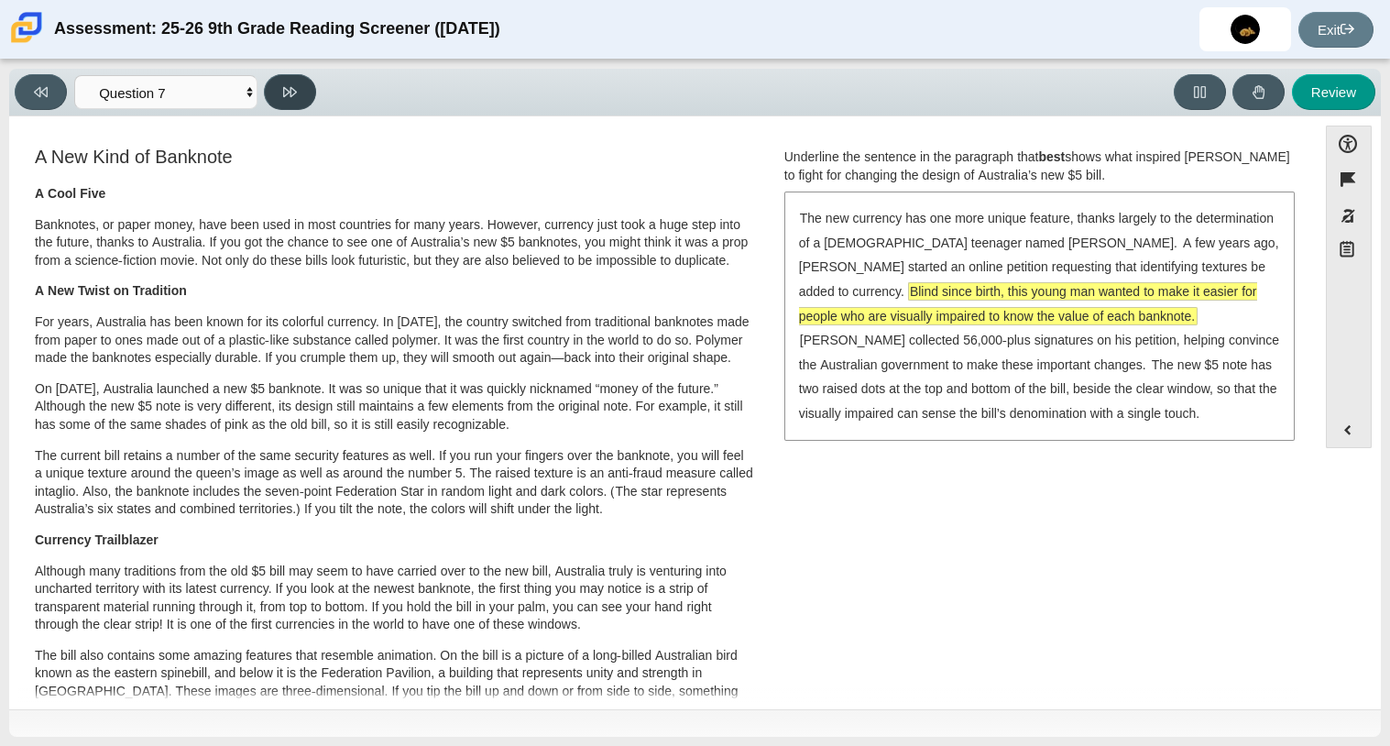
click at [299, 92] on button at bounding box center [290, 92] width 52 height 36
select select "ea8338c2-a6a3-418e-a305-2b963b54a290"
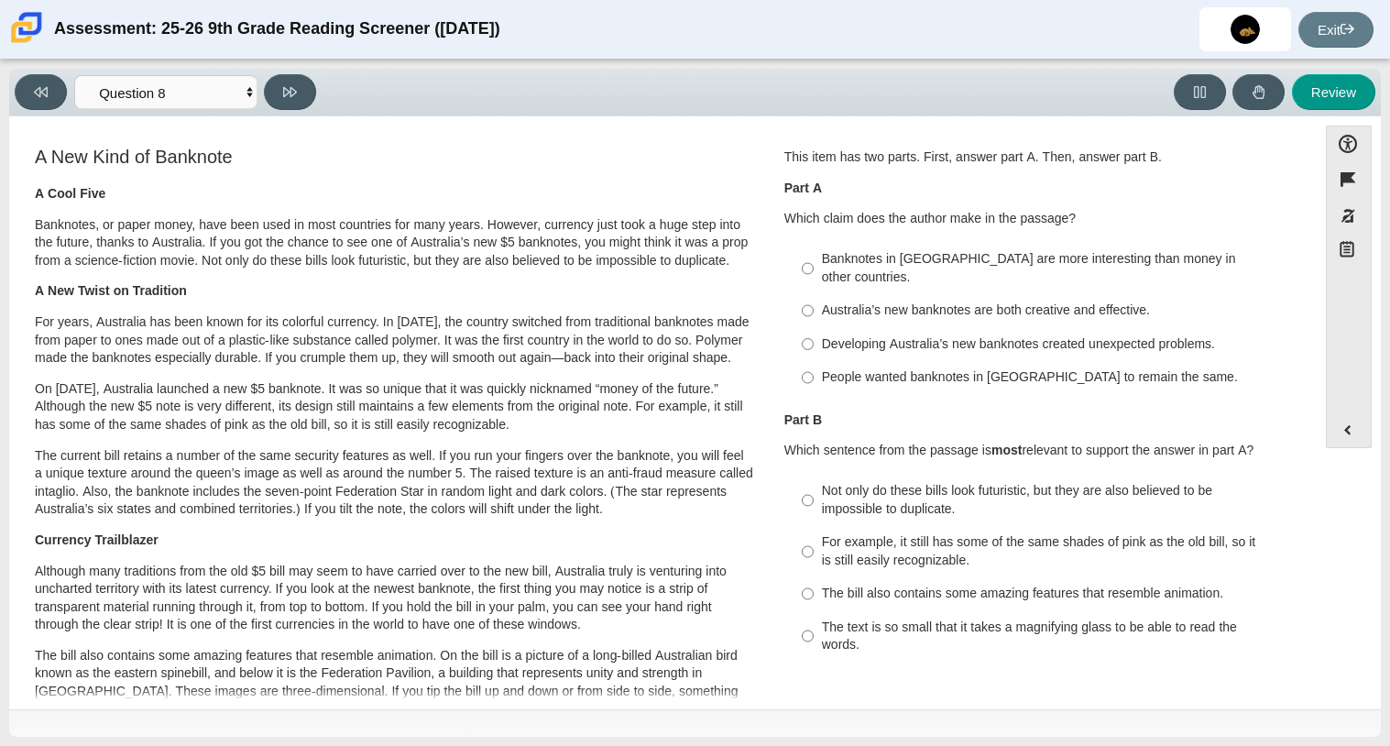
click at [809, 271] on label "Banknotes in Australia are more interesting than money in other countries. Bank…" at bounding box center [1040, 268] width 503 height 51
click at [809, 271] on input "Banknotes in Australia are more interesting than money in other countries. Bank…" at bounding box center [808, 268] width 12 height 51
radio input "true"
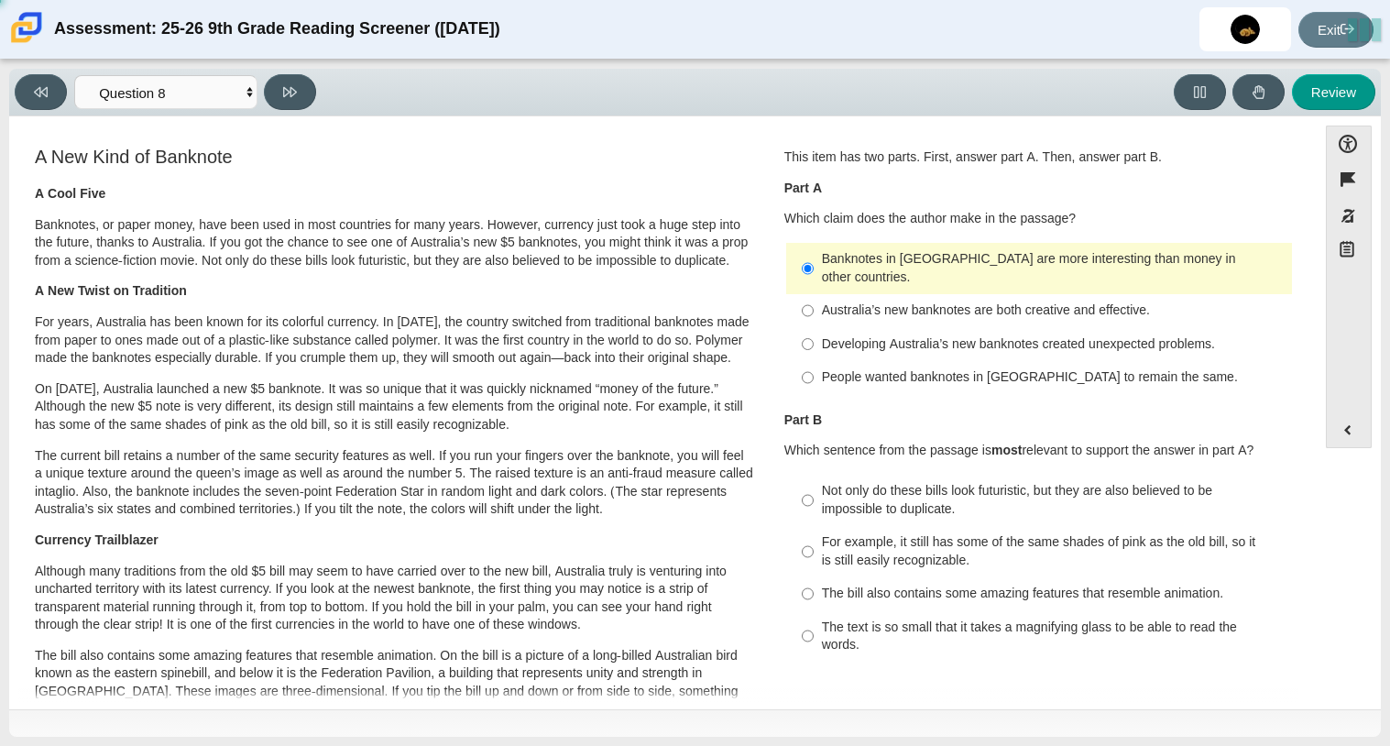
click at [809, 271] on label "Banknotes in Australia are more interesting than money in other countries. Bank…" at bounding box center [1040, 268] width 503 height 51
click at [809, 271] on input "Banknotes in Australia are more interesting than money in other countries. Bank…" at bounding box center [808, 268] width 12 height 51
click at [810, 294] on label "Australia’s new banknotes are both creative and effective. Australia’s new bank…" at bounding box center [1040, 310] width 503 height 33
click at [810, 294] on input "Australia’s new banknotes are both creative and effective. Australia’s new bank…" at bounding box center [808, 310] width 12 height 33
radio input "true"
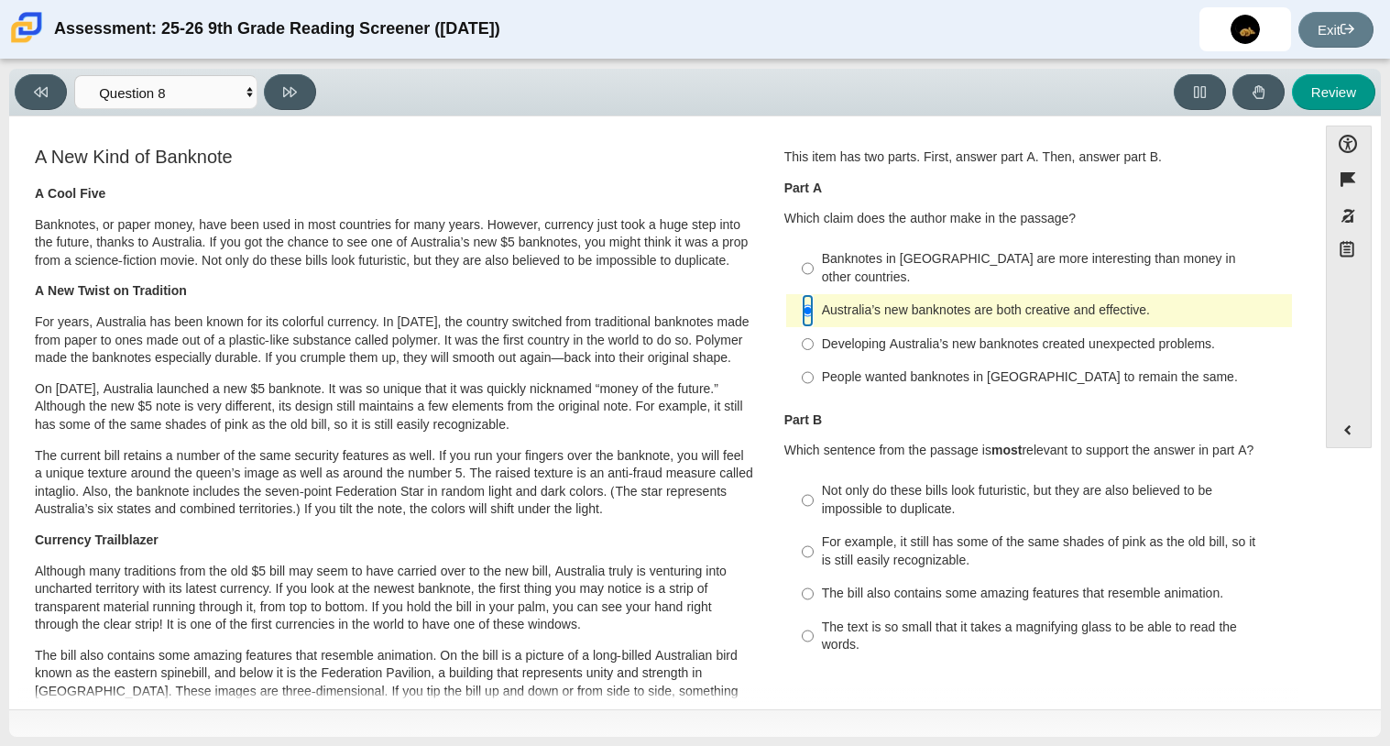
scroll to position [19, 0]
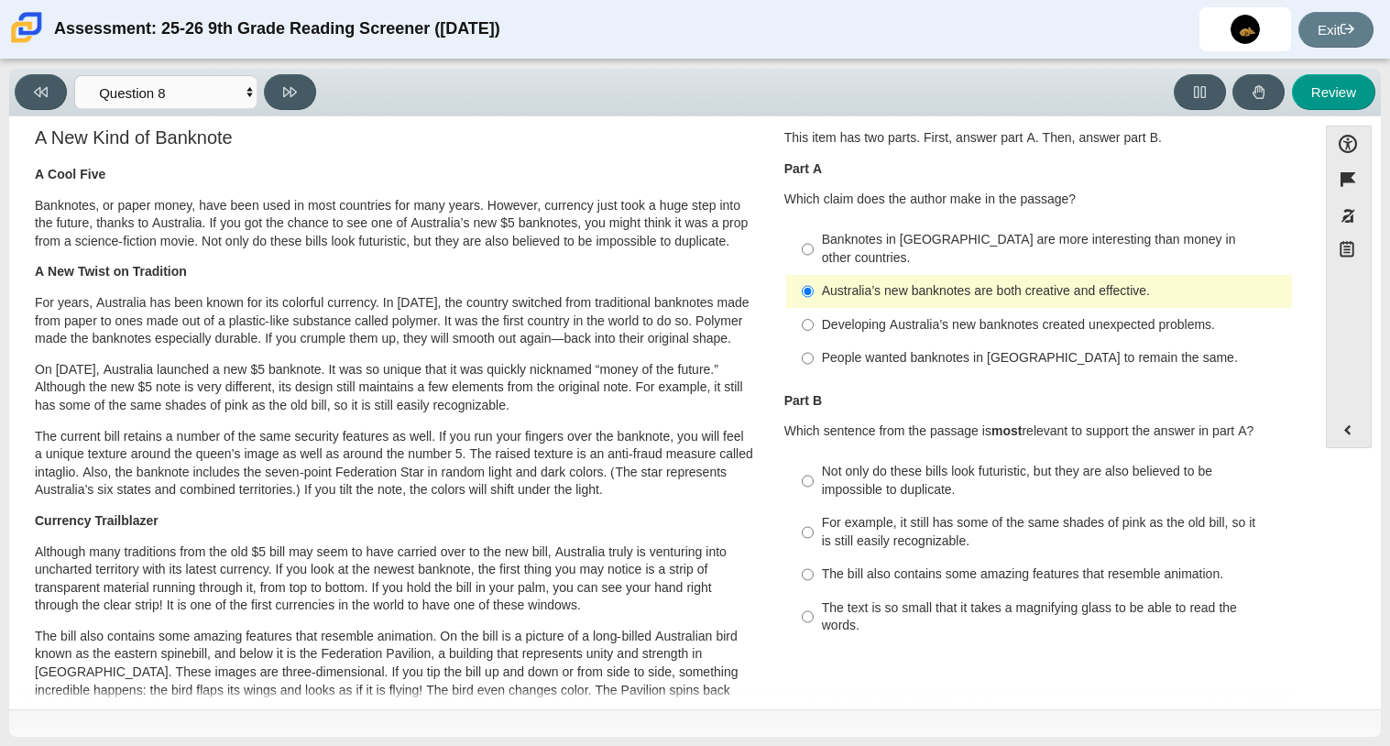
click at [1103, 455] on label "Not only do these bills look futuristic, but they are also believed to be impos…" at bounding box center [1040, 480] width 503 height 51
click at [814, 455] on input "Not only do these bills look futuristic, but they are also believed to be impos…" at bounding box center [808, 480] width 12 height 51
radio input "true"
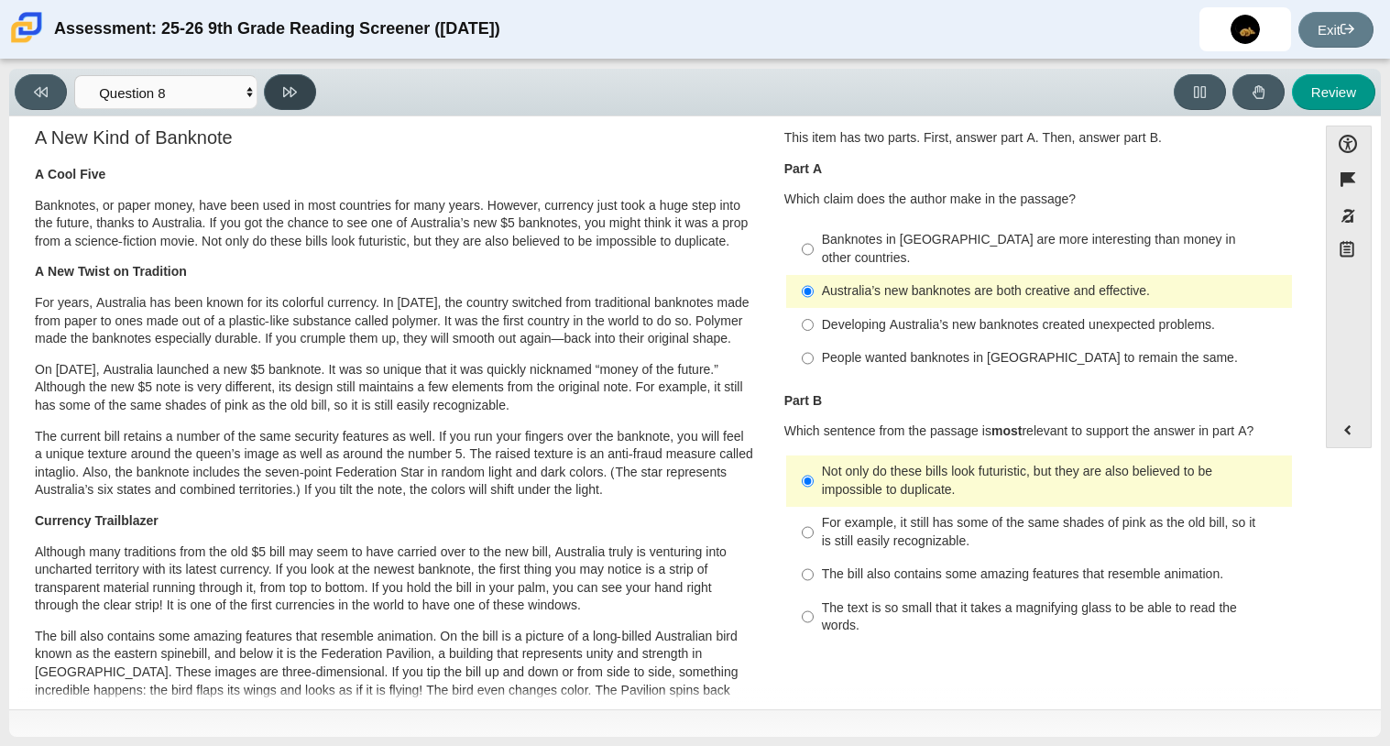
click at [292, 105] on button at bounding box center [290, 92] width 52 height 36
select select "89f058d6-b15c-4ef5-a4b3-fdaffb8868b6"
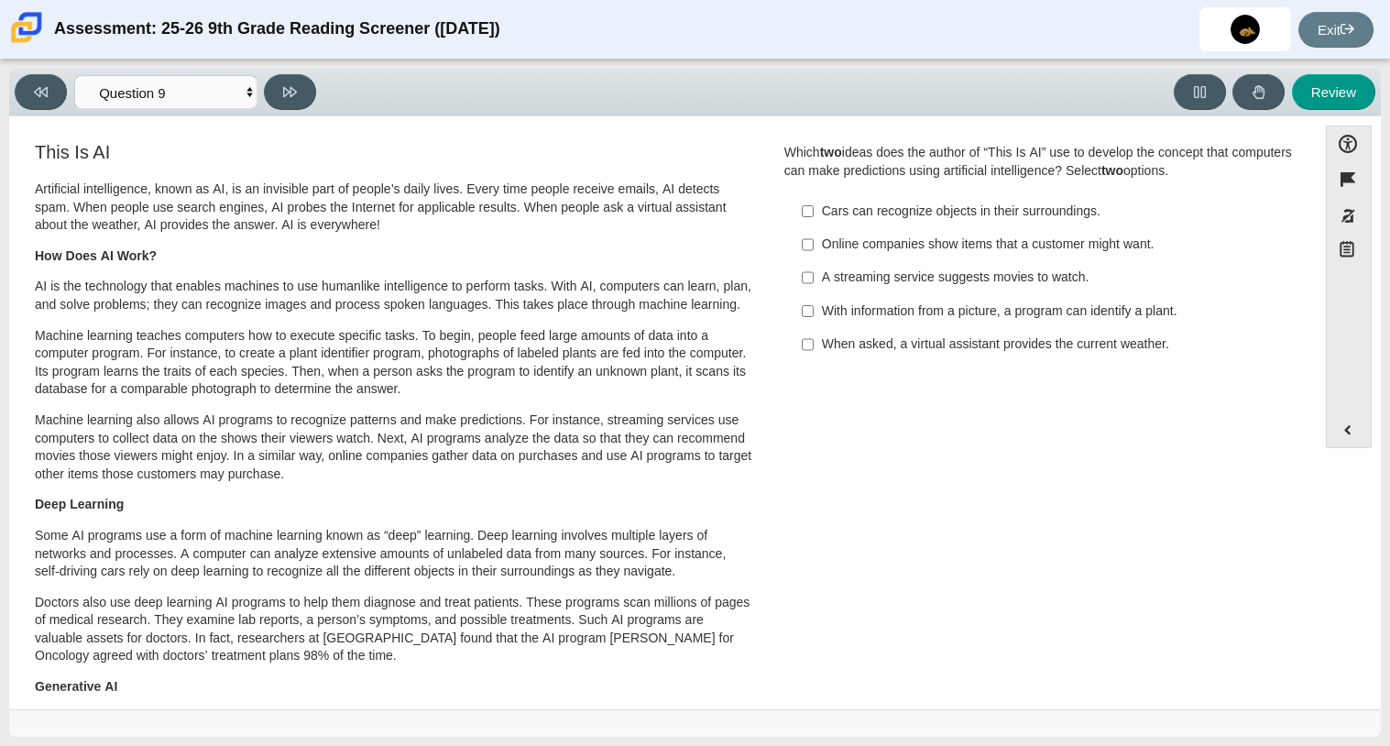
scroll to position [3, 0]
click at [871, 253] on div "Online companies show items that a customer might want." at bounding box center [1053, 246] width 463 height 18
click at [814, 253] on input "Online companies show items that a customer might want. Online companies show i…" at bounding box center [808, 246] width 12 height 33
checkbox input "true"
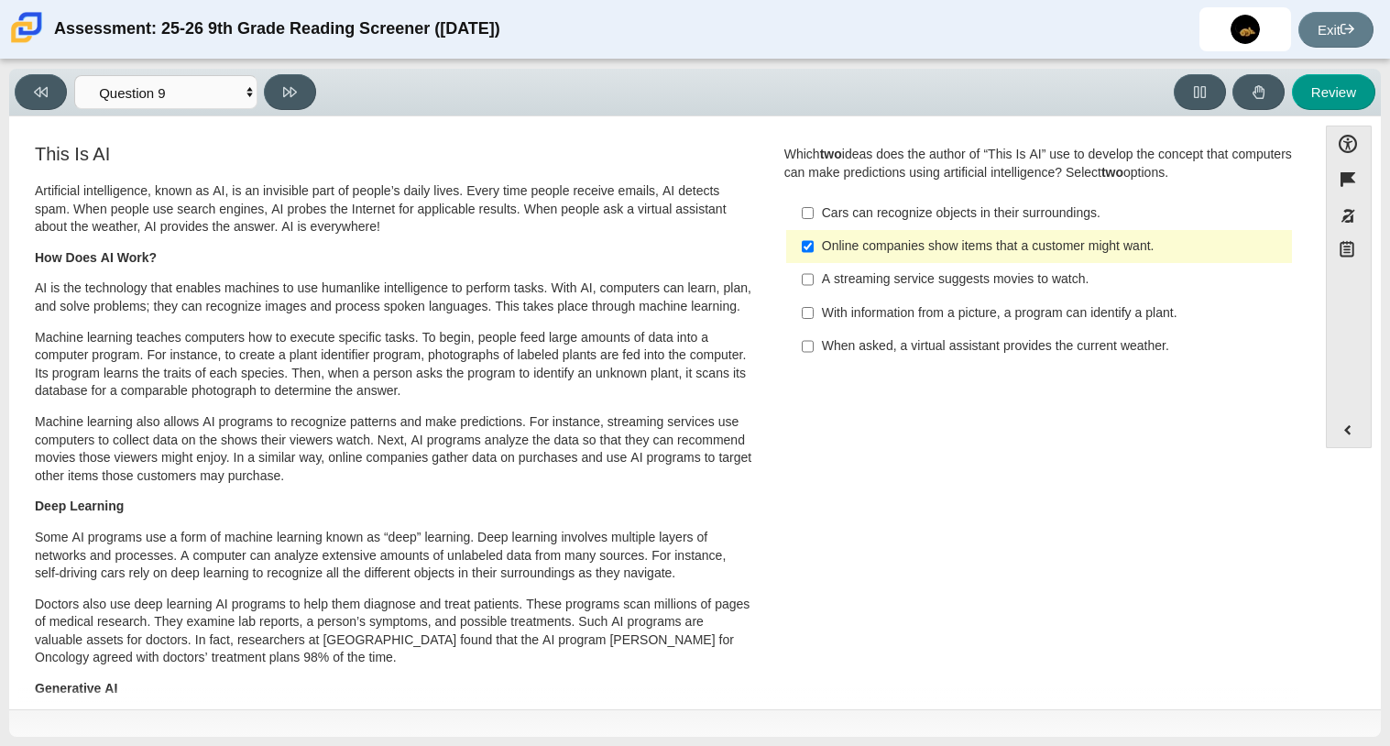
click at [862, 285] on div "A streaming service suggests movies to watch." at bounding box center [1053, 279] width 463 height 18
click at [814, 285] on input "A streaming service suggests movies to watch. A streaming service suggests movi…" at bounding box center [808, 279] width 12 height 33
checkbox input "true"
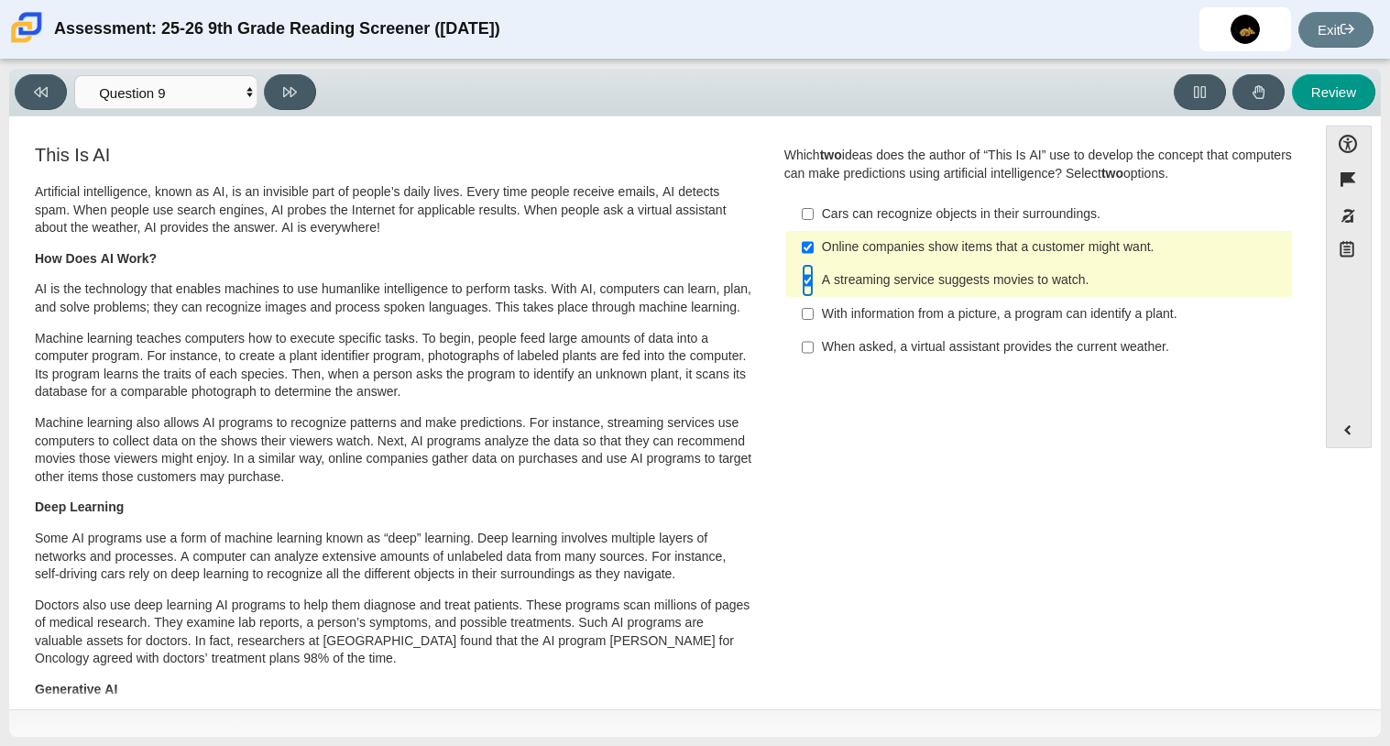
scroll to position [0, 0]
click at [308, 92] on button at bounding box center [290, 92] width 52 height 36
select select "cdf3c14e-a918-44d1-9b63-3db0fa81641e"
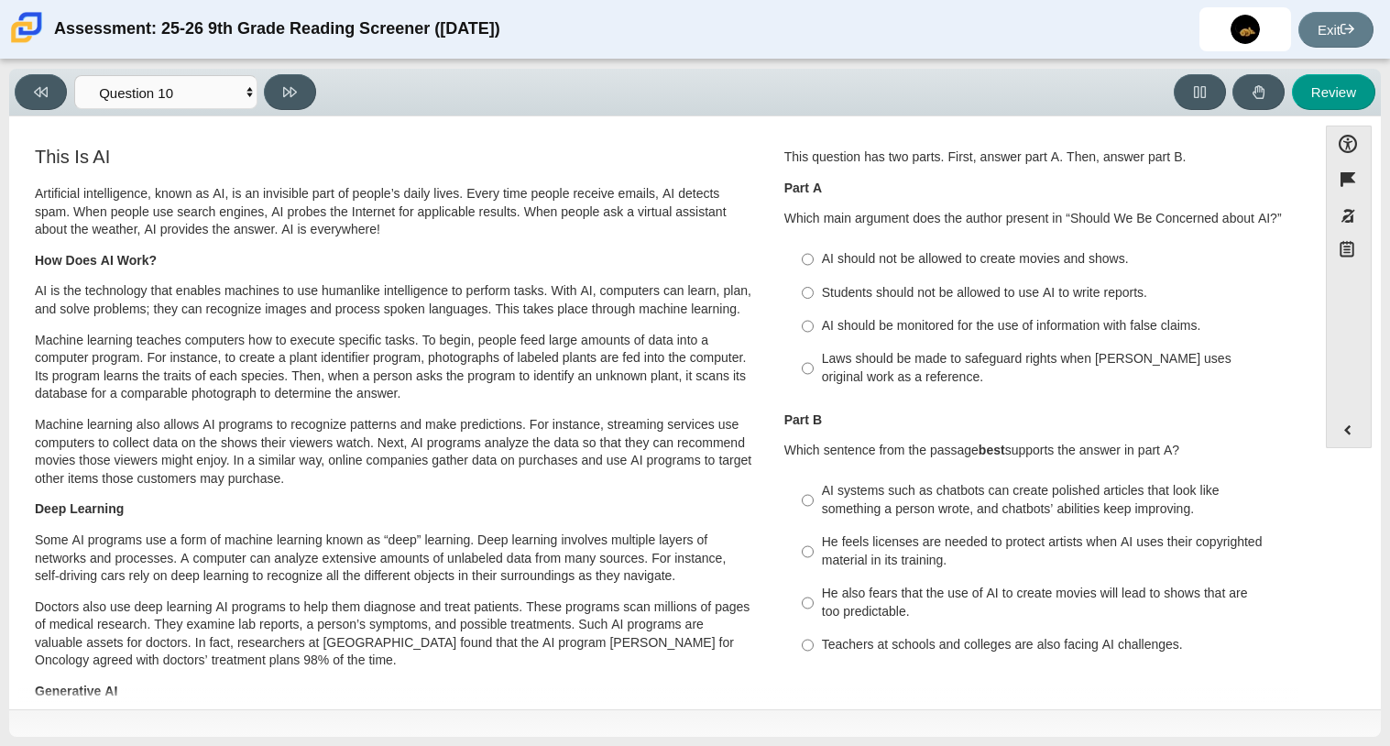
click at [862, 321] on div "AI should be monitored for the use of information with false claims." at bounding box center [1053, 326] width 463 height 18
click at [814, 321] on input "AI should be monitored for the use of information with false claims. AI should …" at bounding box center [808, 326] width 12 height 33
radio input "true"
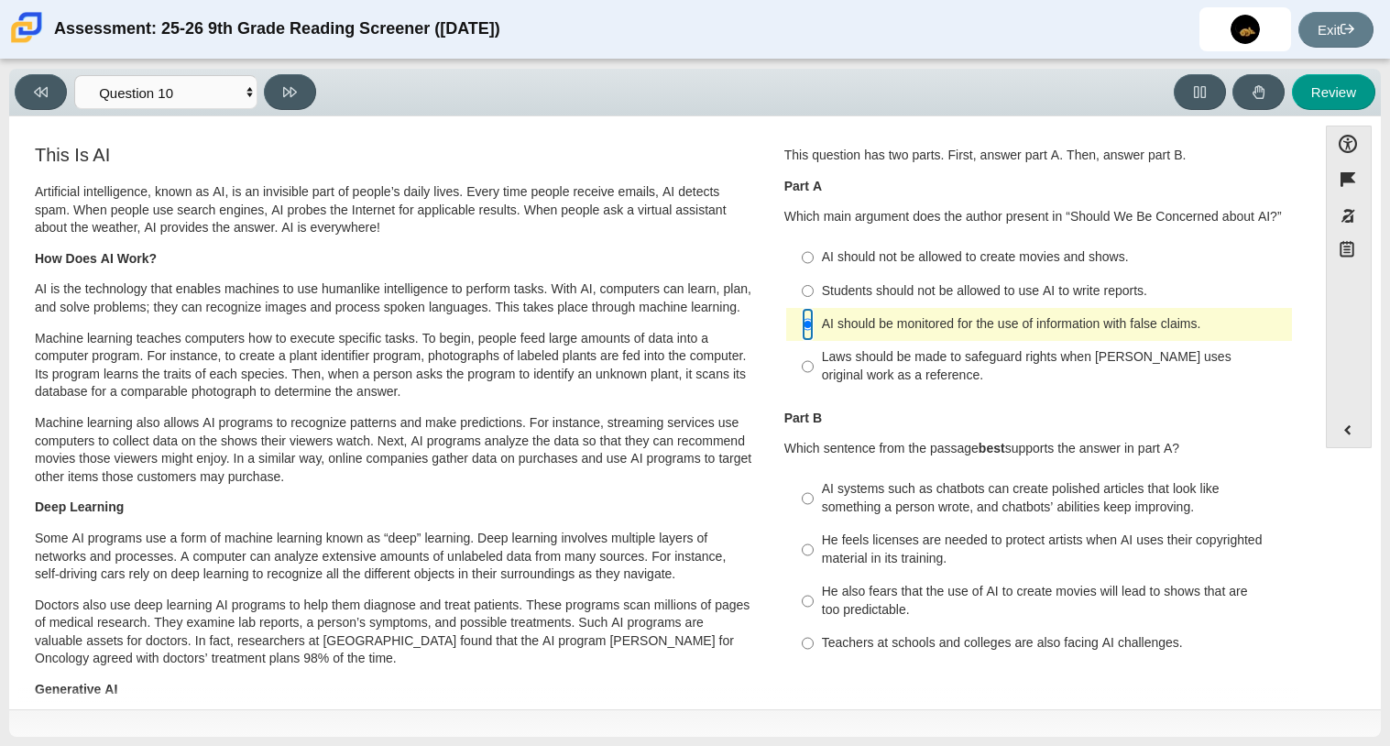
scroll to position [3, 0]
click at [868, 373] on div "Laws should be made to safeguard rights when AI uses original work as a referen…" at bounding box center [1053, 365] width 463 height 36
click at [814, 373] on input "Laws should be made to safeguard rights when AI uses original work as a referen…" at bounding box center [808, 365] width 12 height 51
radio input "true"
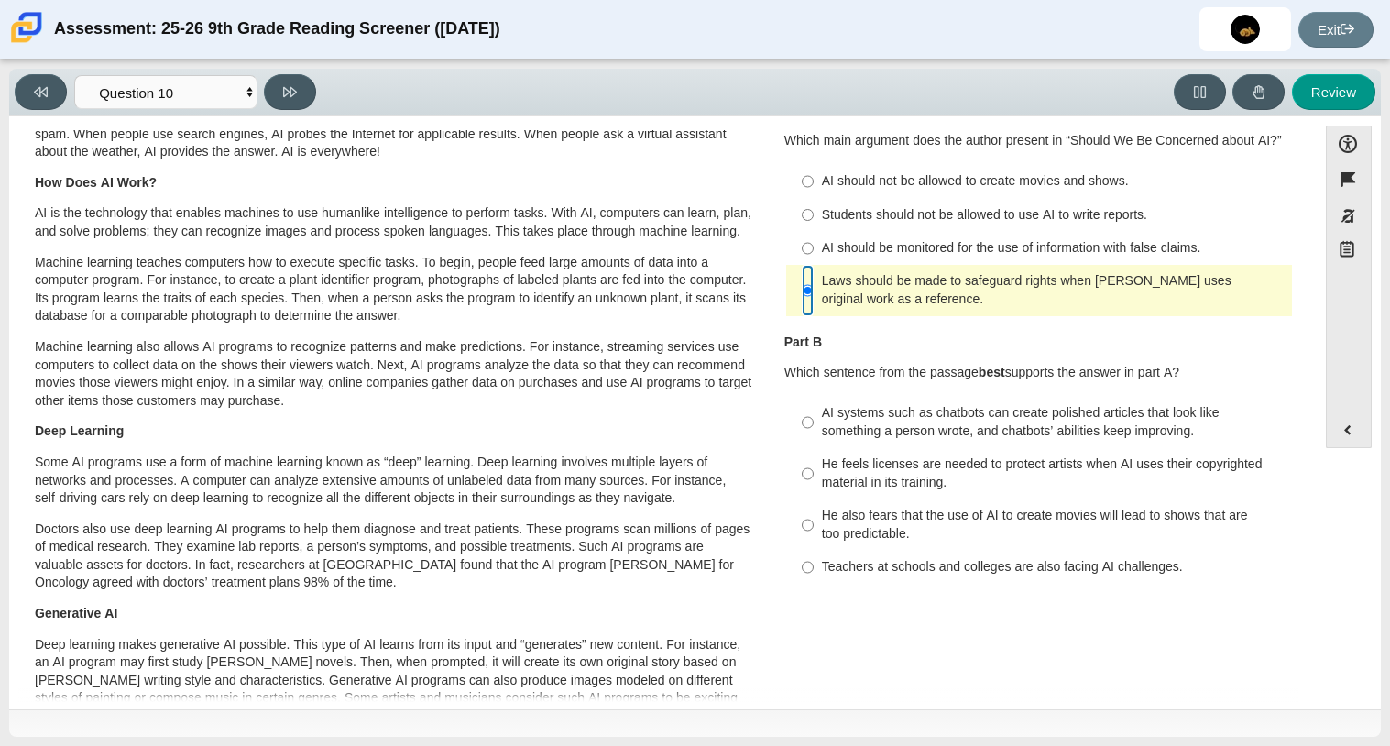
scroll to position [81, 0]
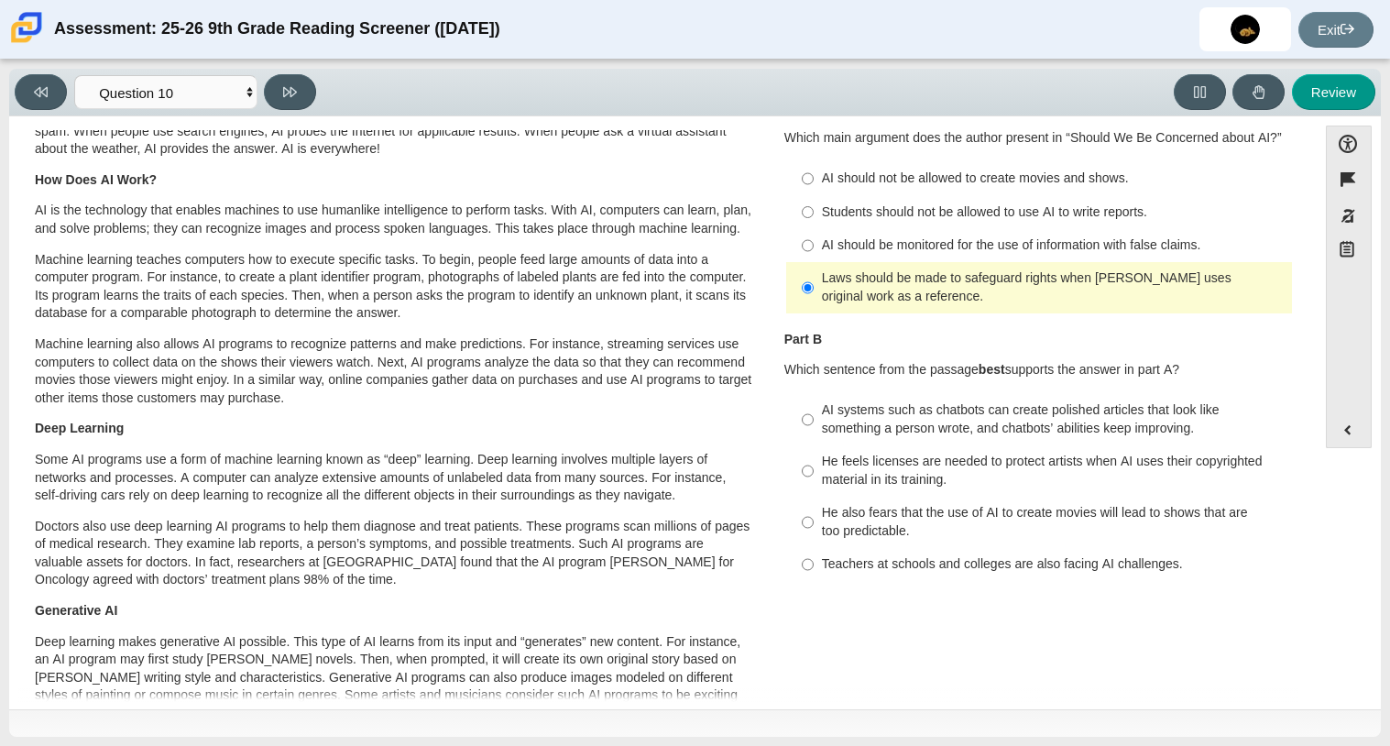
click at [891, 465] on div "He feels licenses are needed to protect artists when AI uses their copyrighted …" at bounding box center [1053, 471] width 463 height 36
click at [814, 465] on input "He feels licenses are needed to protect artists when AI uses their copyrighted …" at bounding box center [808, 470] width 12 height 51
radio input "true"
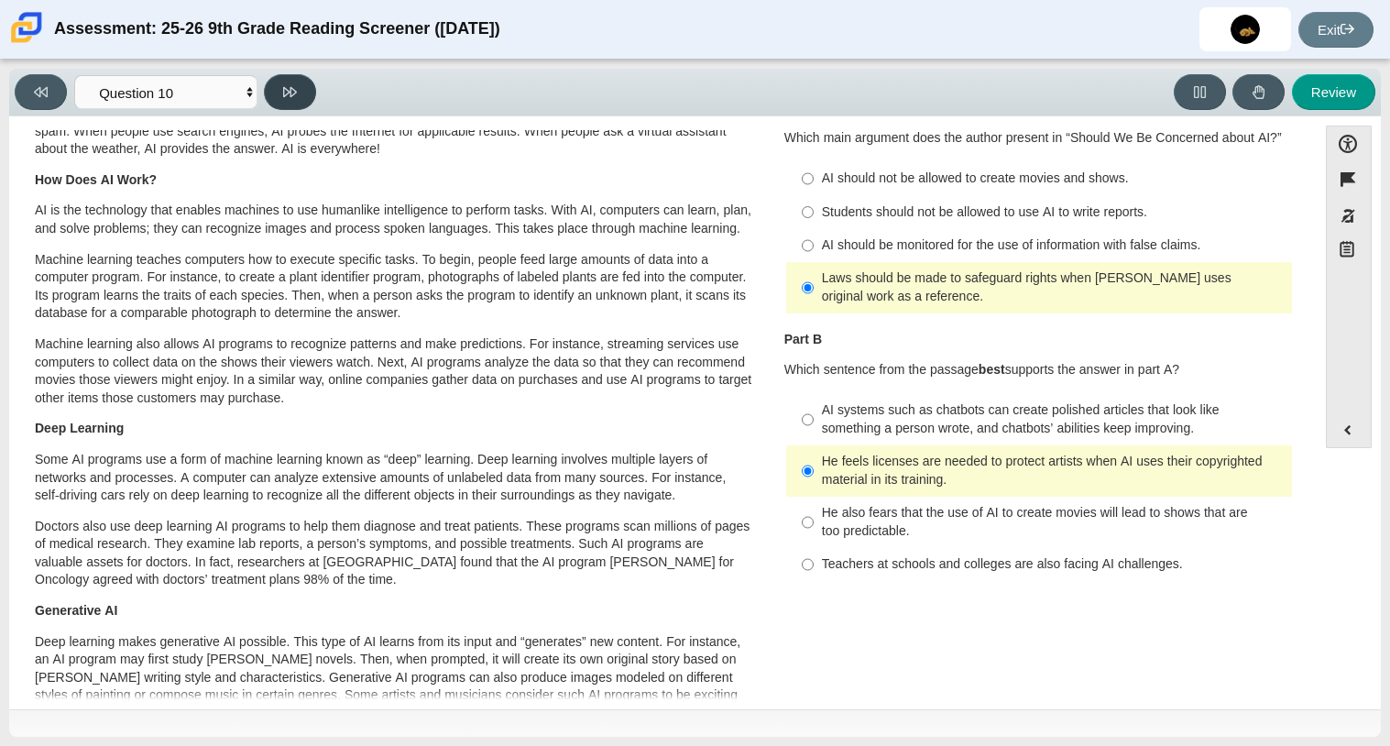
click at [296, 88] on icon at bounding box center [290, 92] width 14 height 14
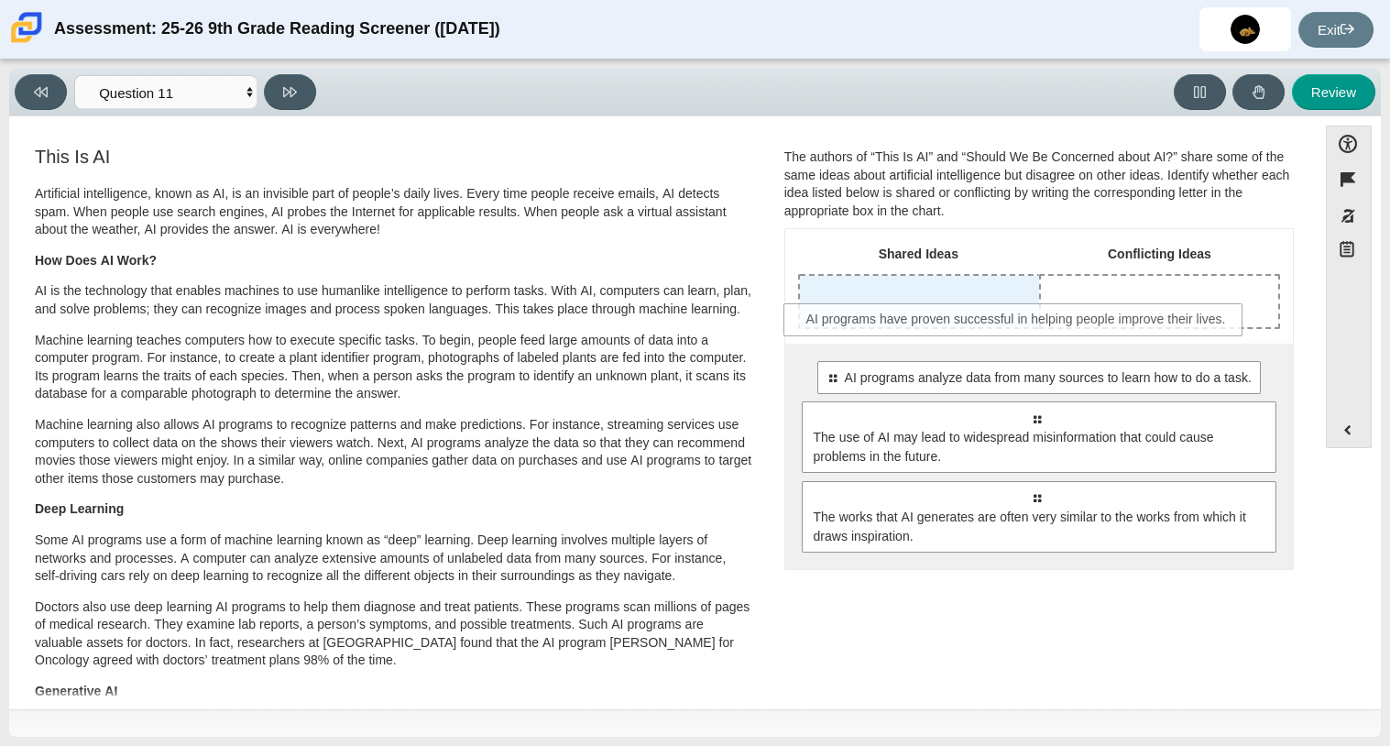
drag, startPoint x: 868, startPoint y: 383, endPoint x: 850, endPoint y: 324, distance: 61.4
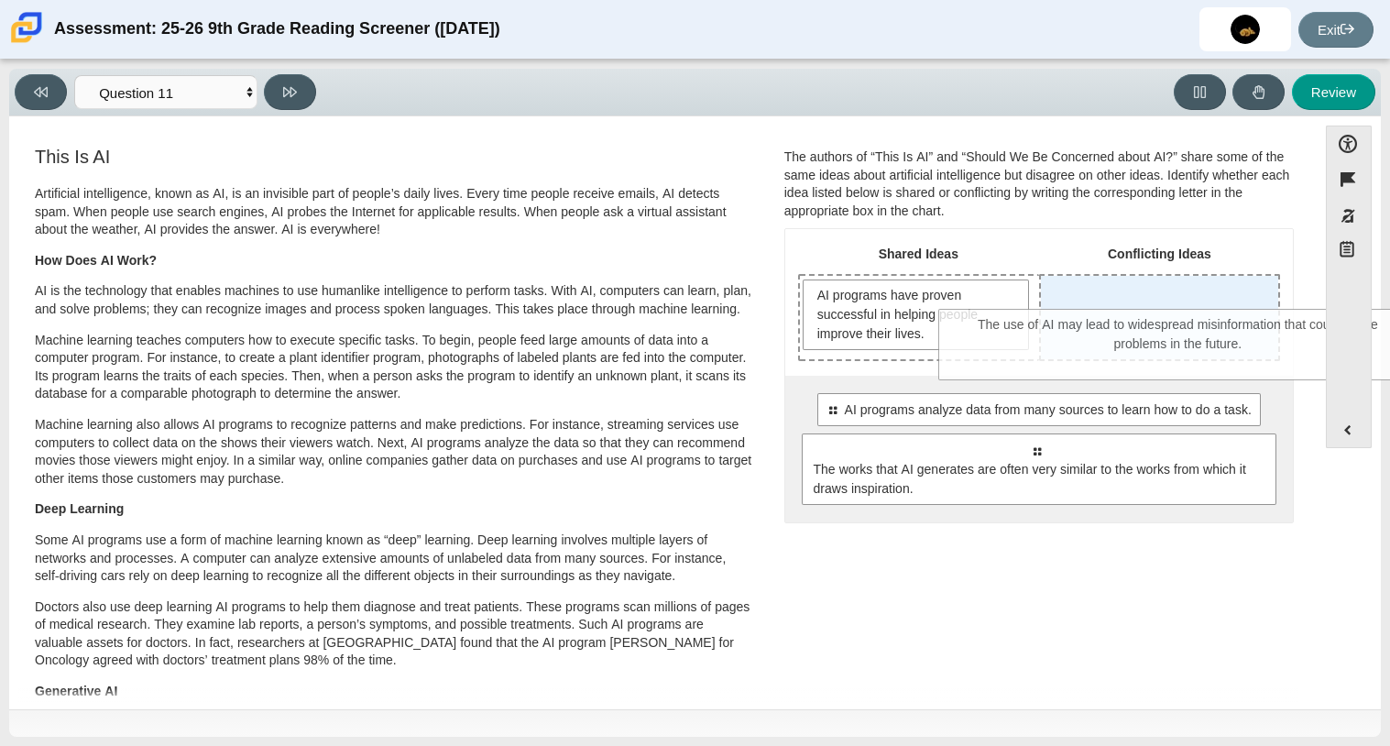
drag, startPoint x: 923, startPoint y: 447, endPoint x: 1066, endPoint y: 324, distance: 188.4
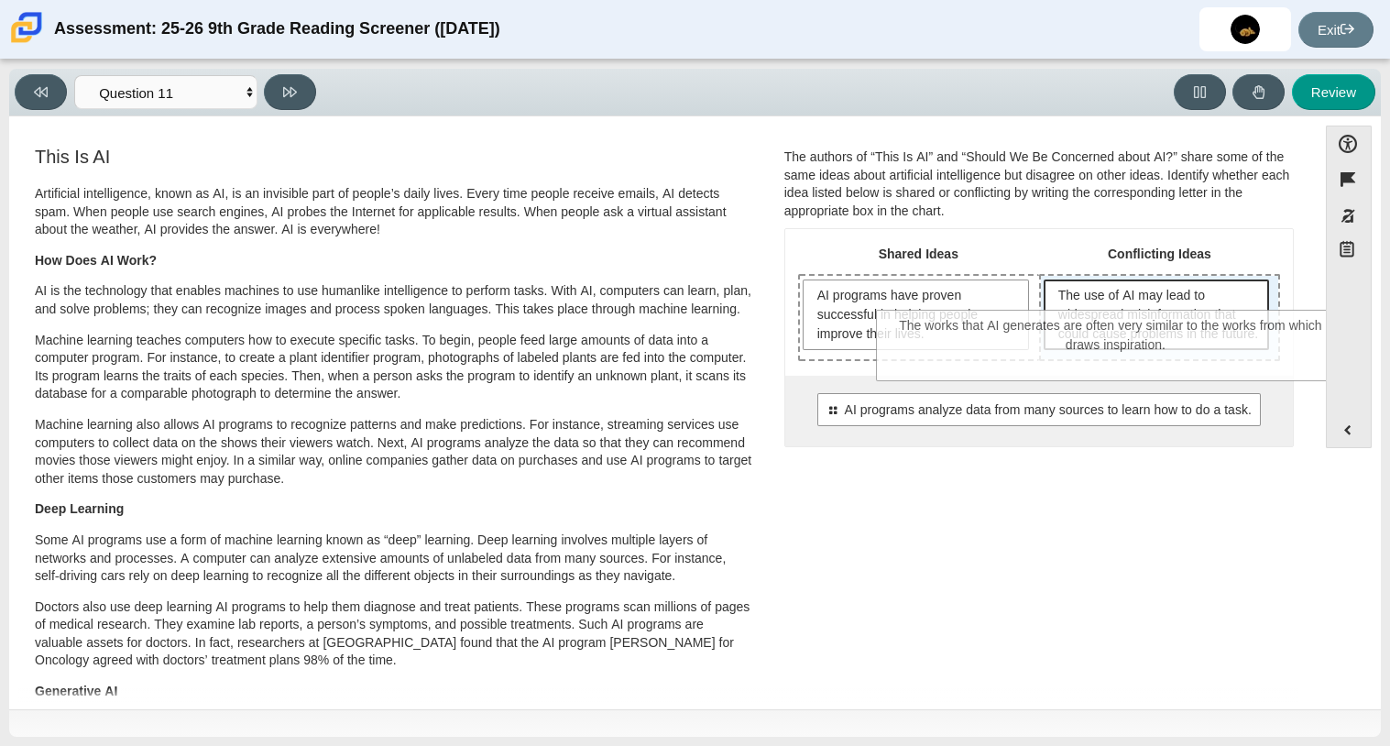
drag, startPoint x: 1076, startPoint y: 499, endPoint x: 1156, endPoint y: 355, distance: 164.4
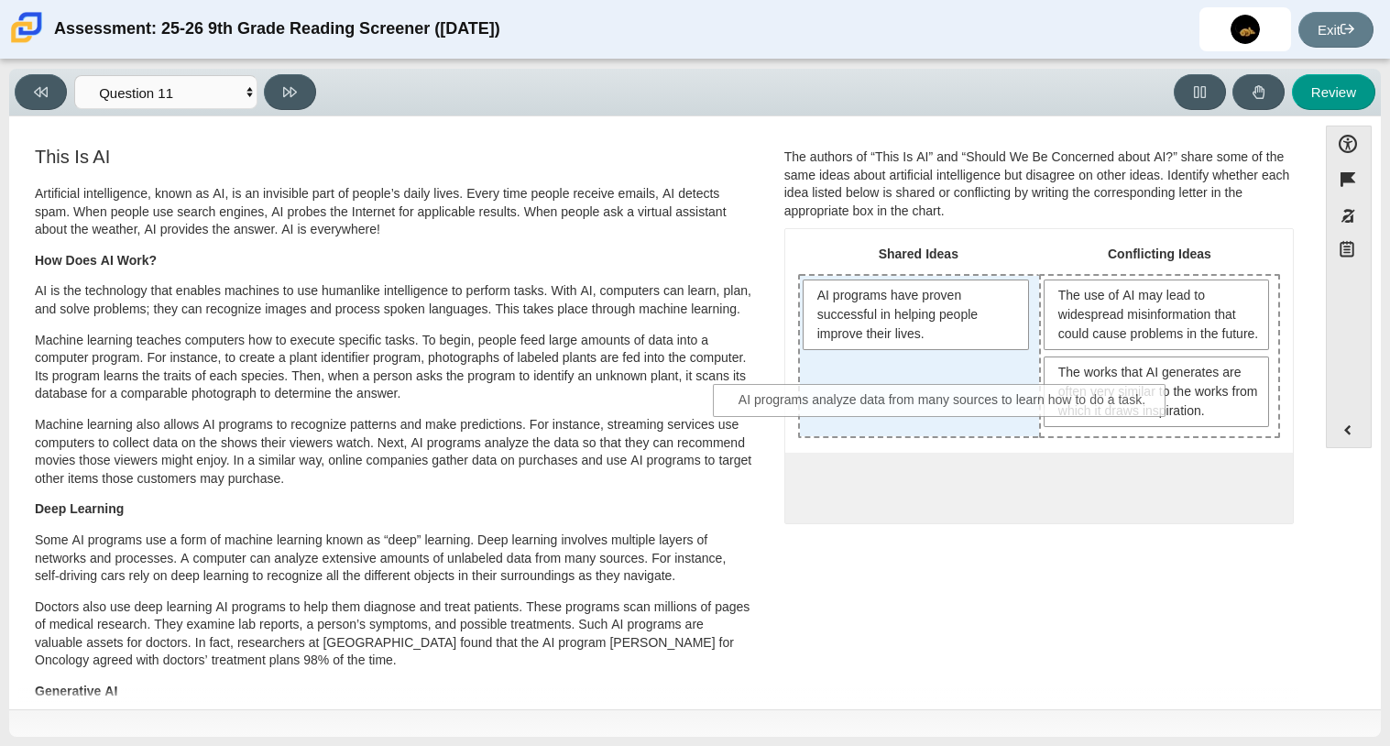
drag, startPoint x: 1103, startPoint y: 497, endPoint x: 1010, endPoint y: 392, distance: 139.5
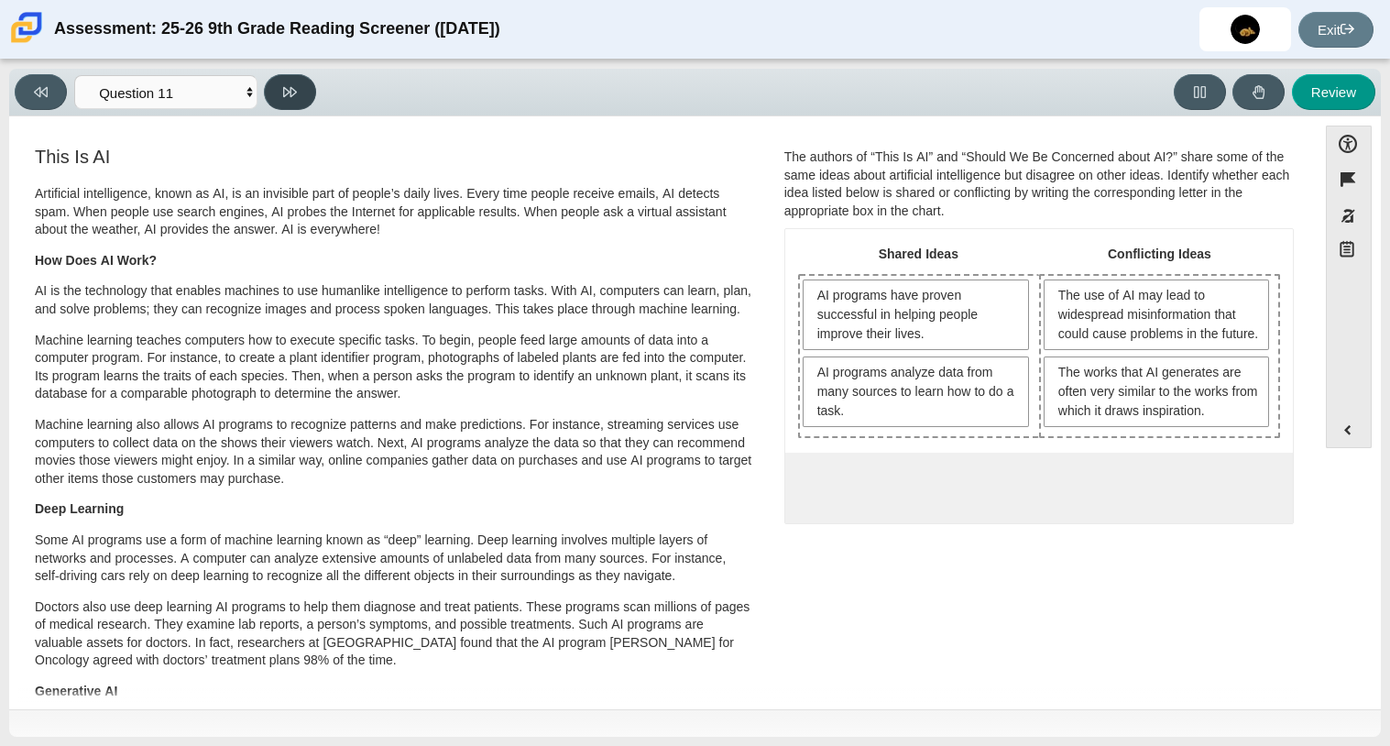
click at [278, 79] on button at bounding box center [290, 92] width 52 height 36
select select "c3effed4-44ce-4a19-bd96-1787f34e9b4c"
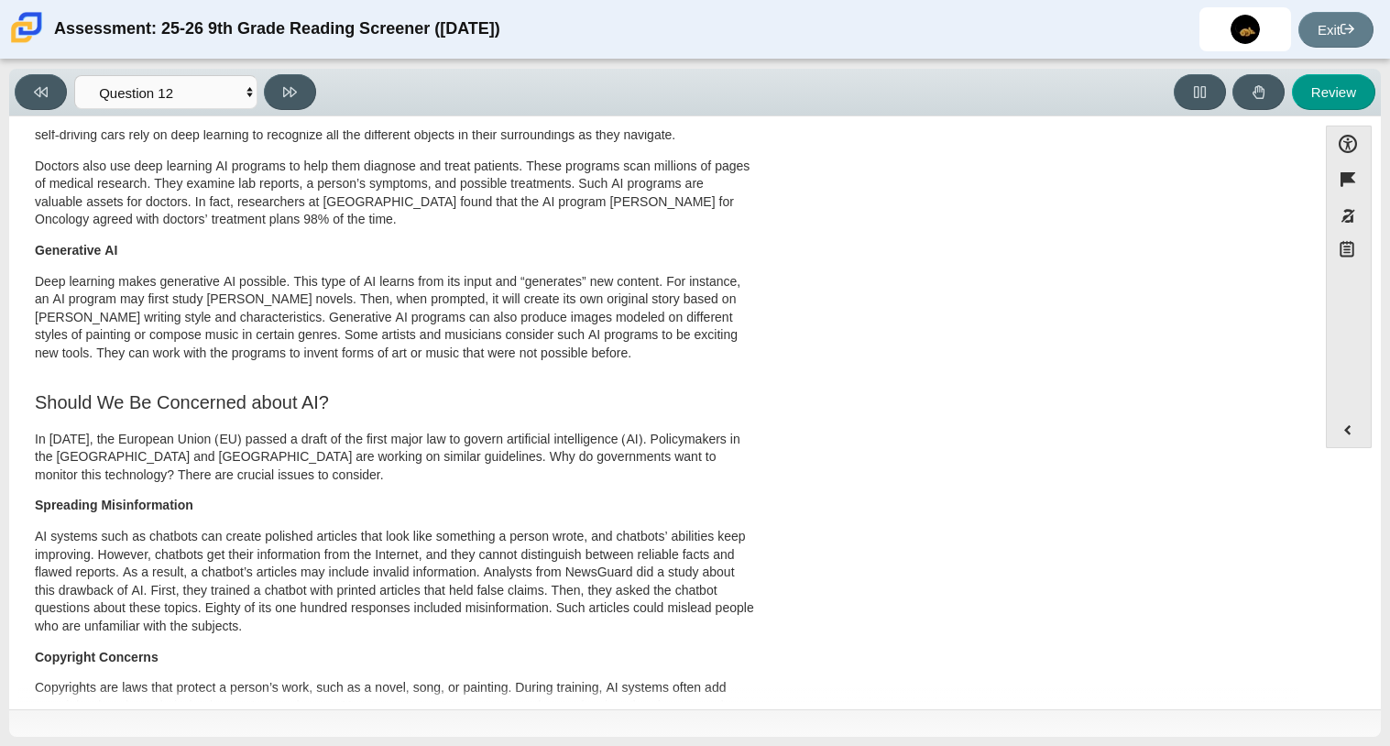
scroll to position [0, 0]
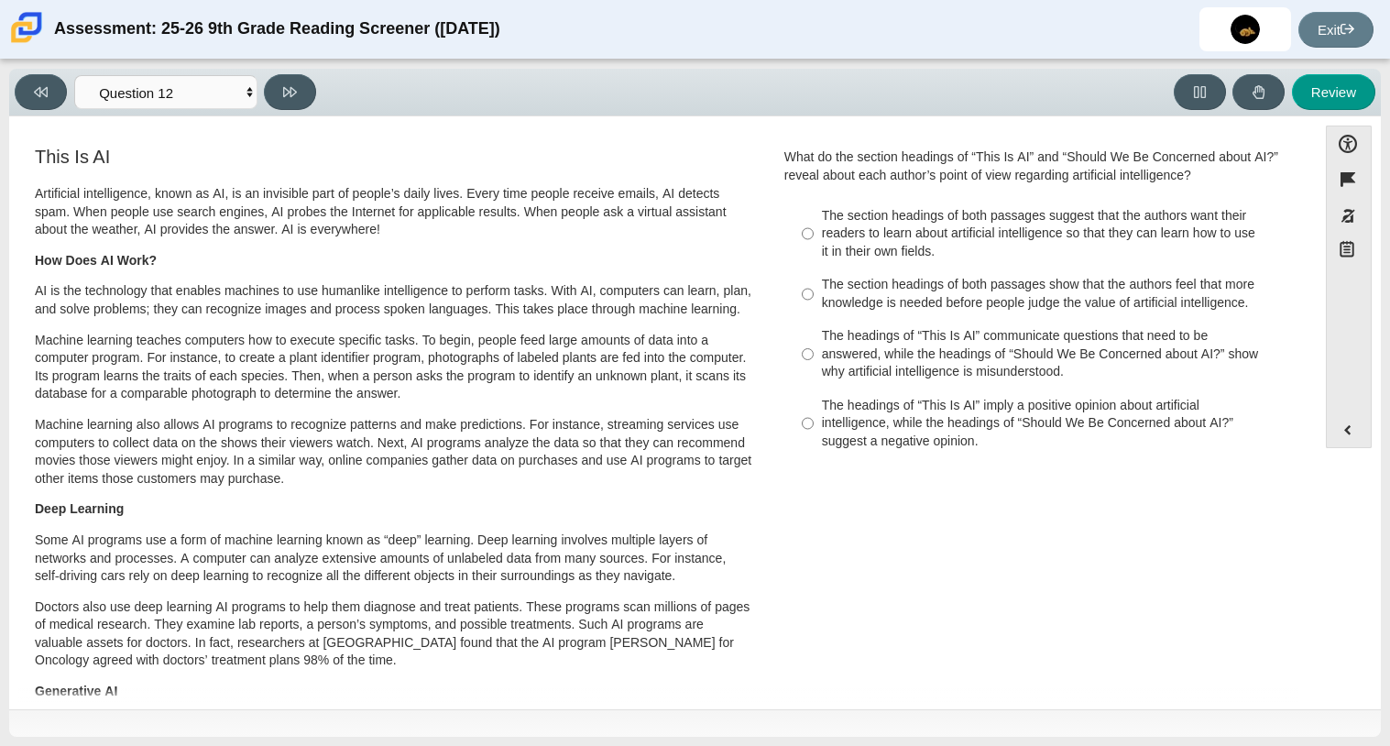
click at [894, 355] on div "The headings of “This Is AI” communicate questions that need to be answered, wh…" at bounding box center [1053, 354] width 463 height 54
click at [814, 355] on input "The headings of “This Is AI” communicate questions that need to be answered, wh…" at bounding box center [808, 355] width 12 height 70
radio input "true"
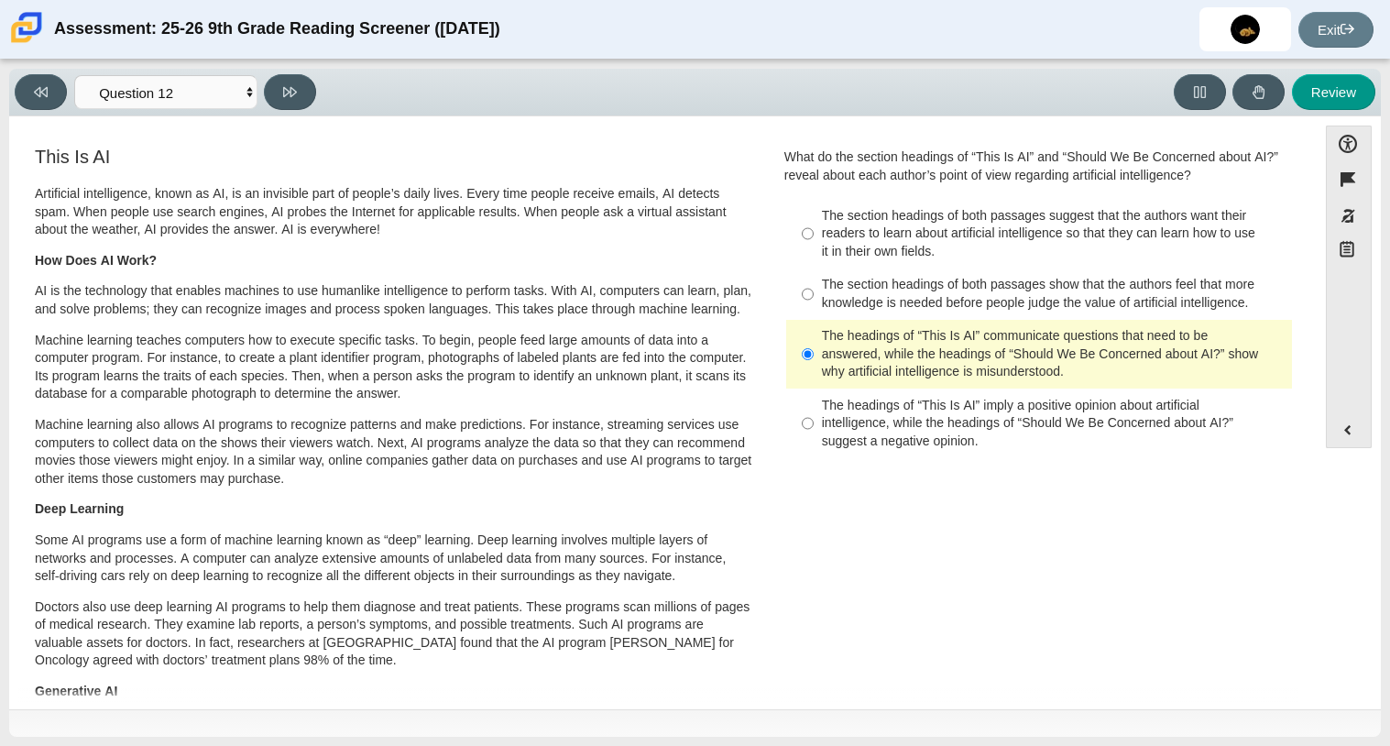
click at [919, 449] on div "The headings of “This Is AI” imply a positive opinion about artificial intellig…" at bounding box center [1053, 424] width 463 height 54
click at [814, 449] on input "The headings of “This Is AI” imply a positive opinion about artificial intellig…" at bounding box center [808, 423] width 12 height 70
radio input "true"
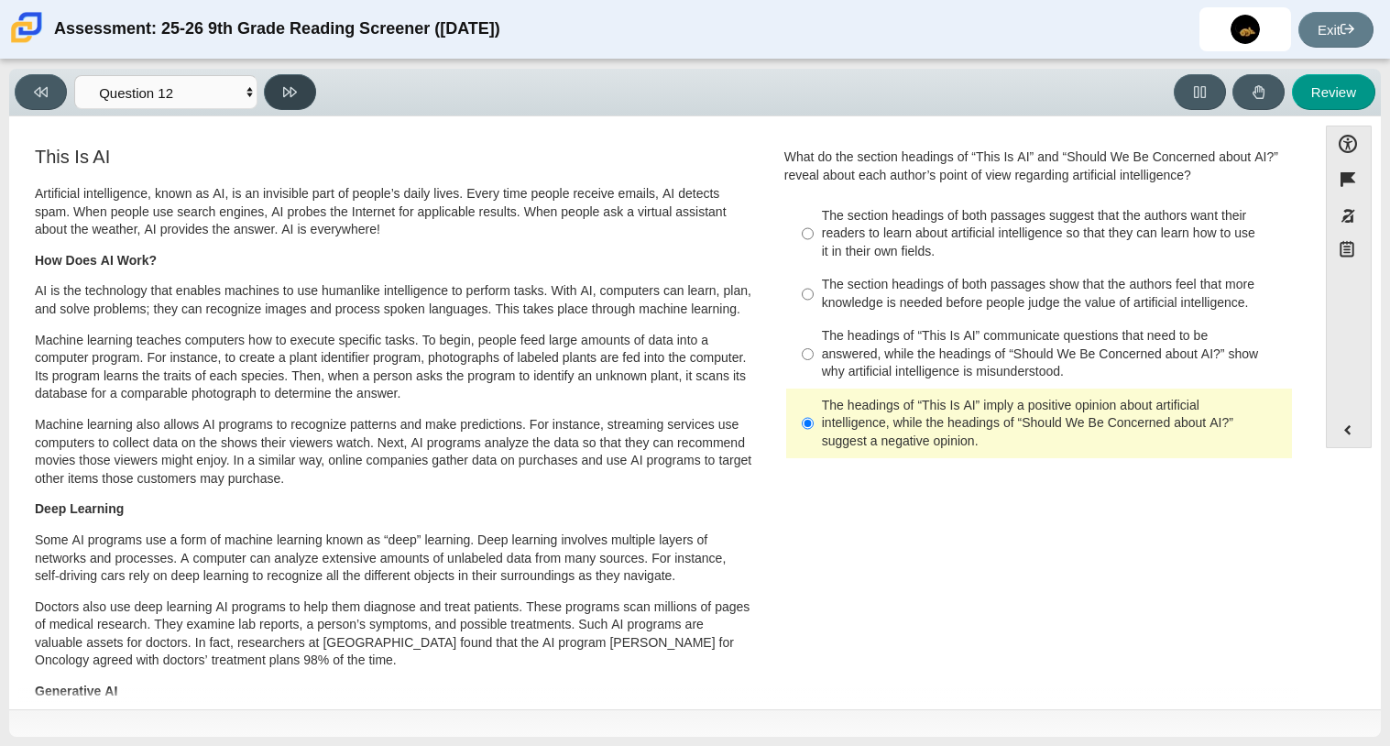
click at [288, 92] on icon at bounding box center [290, 92] width 14 height 10
select select "review"
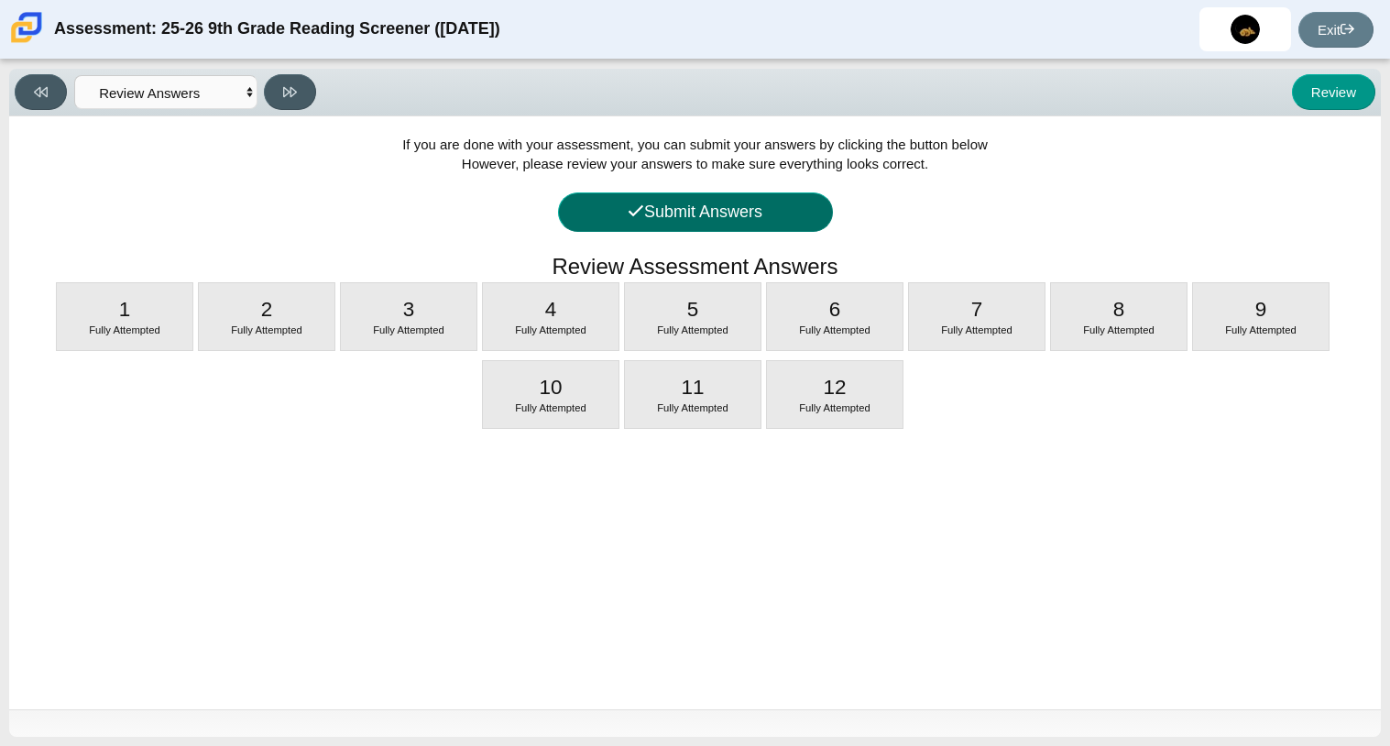
click at [578, 213] on button "Submit Answers" at bounding box center [695, 211] width 275 height 39
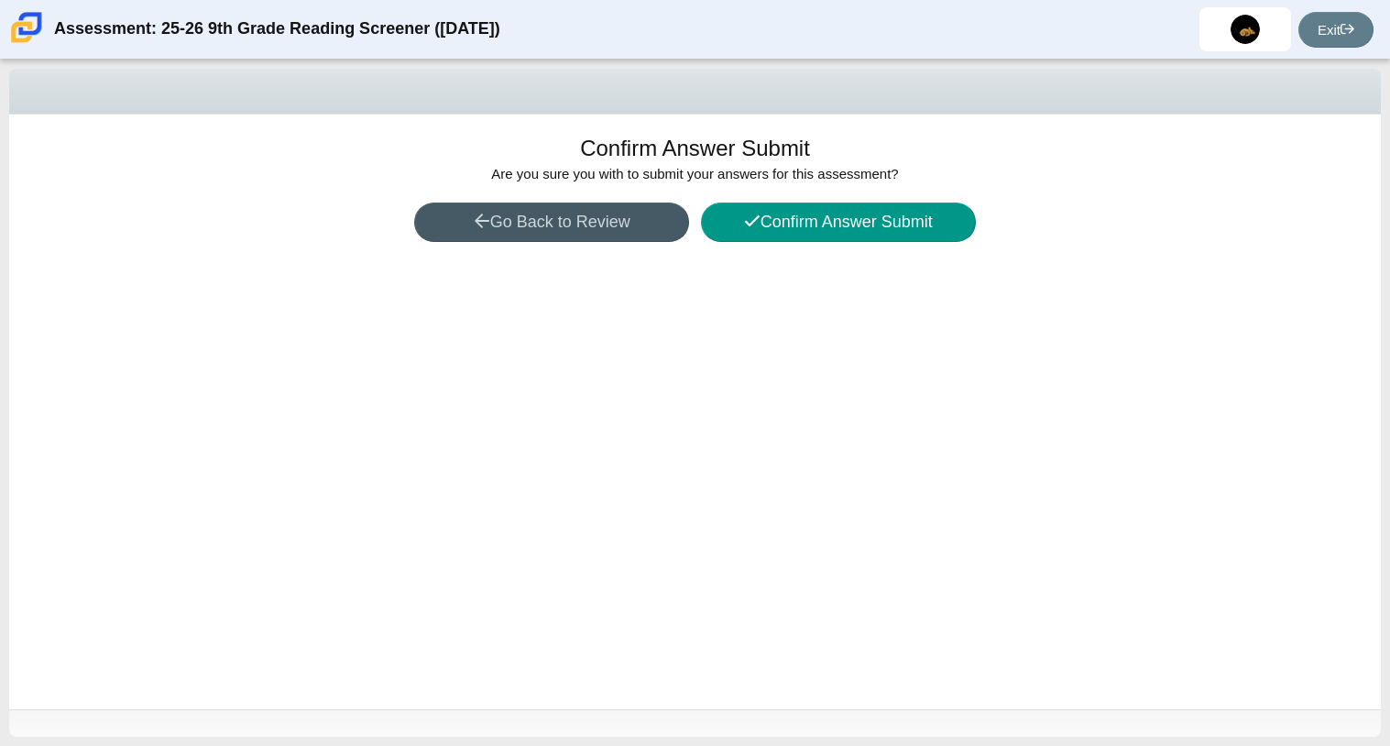
click at [720, 247] on div "Confirm Answer Submit Are you sure you with to submit your answers for this ass…" at bounding box center [694, 412] width 1371 height 595
click at [725, 238] on button "Confirm Answer Submit" at bounding box center [838, 221] width 275 height 39
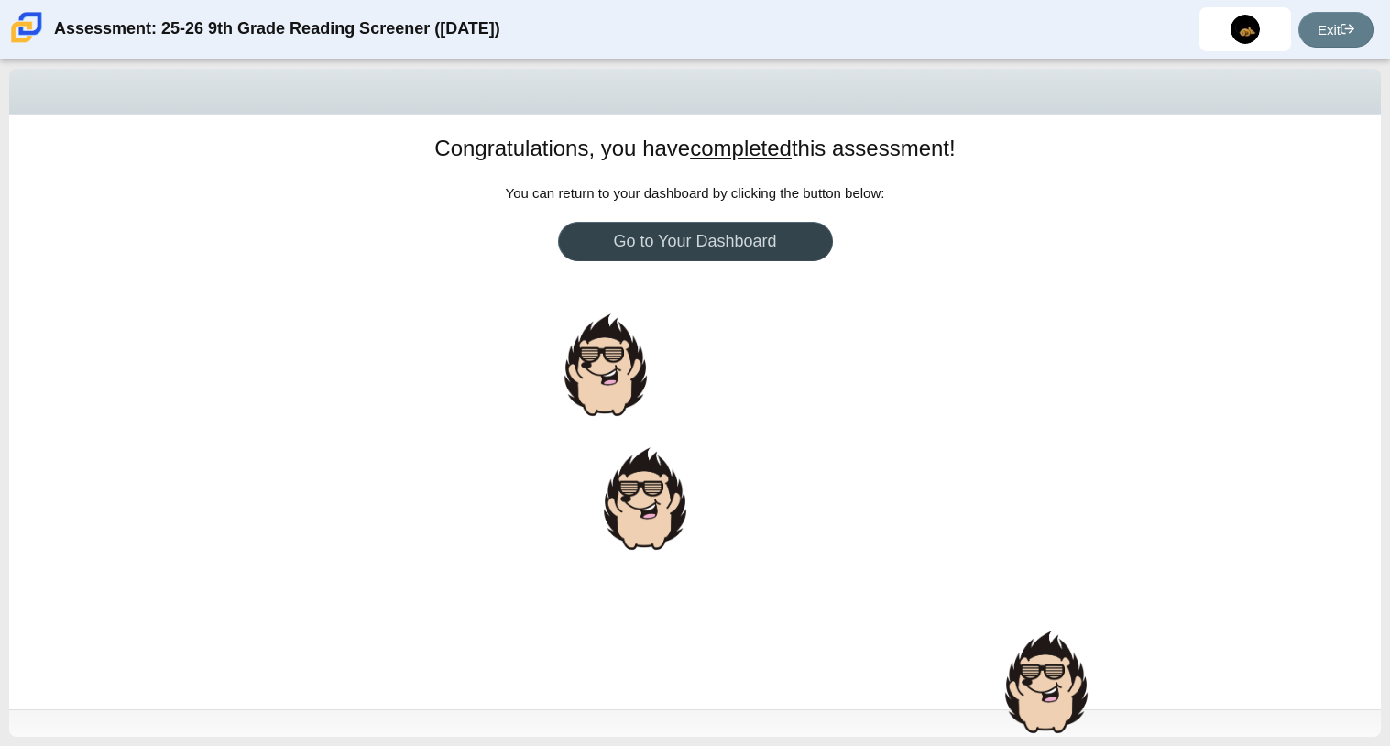
click at [728, 246] on link "Go to Your Dashboard" at bounding box center [695, 241] width 275 height 39
